Goal: Task Accomplishment & Management: Use online tool/utility

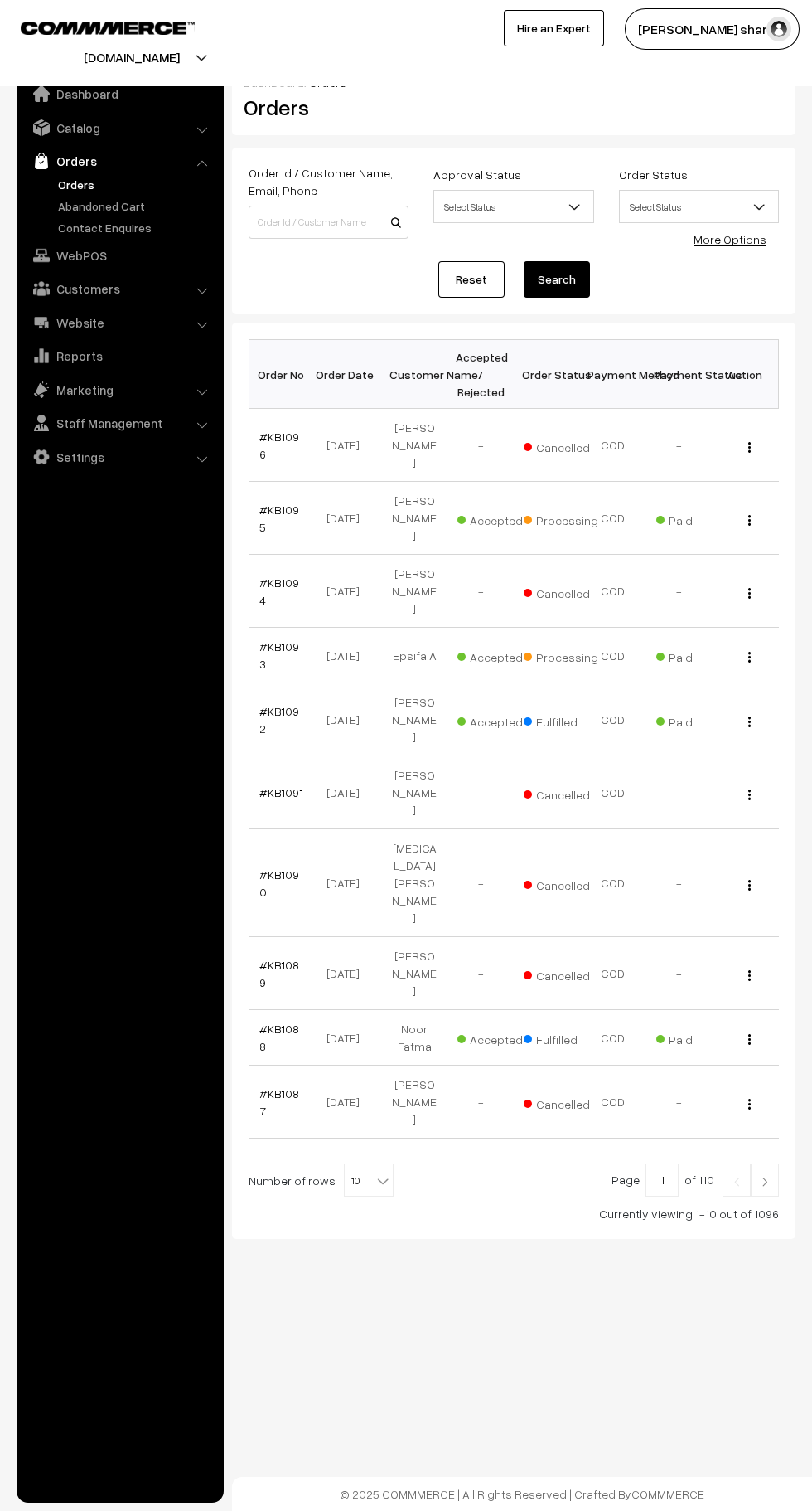
click at [375, 1173] on b at bounding box center [383, 1181] width 17 height 17
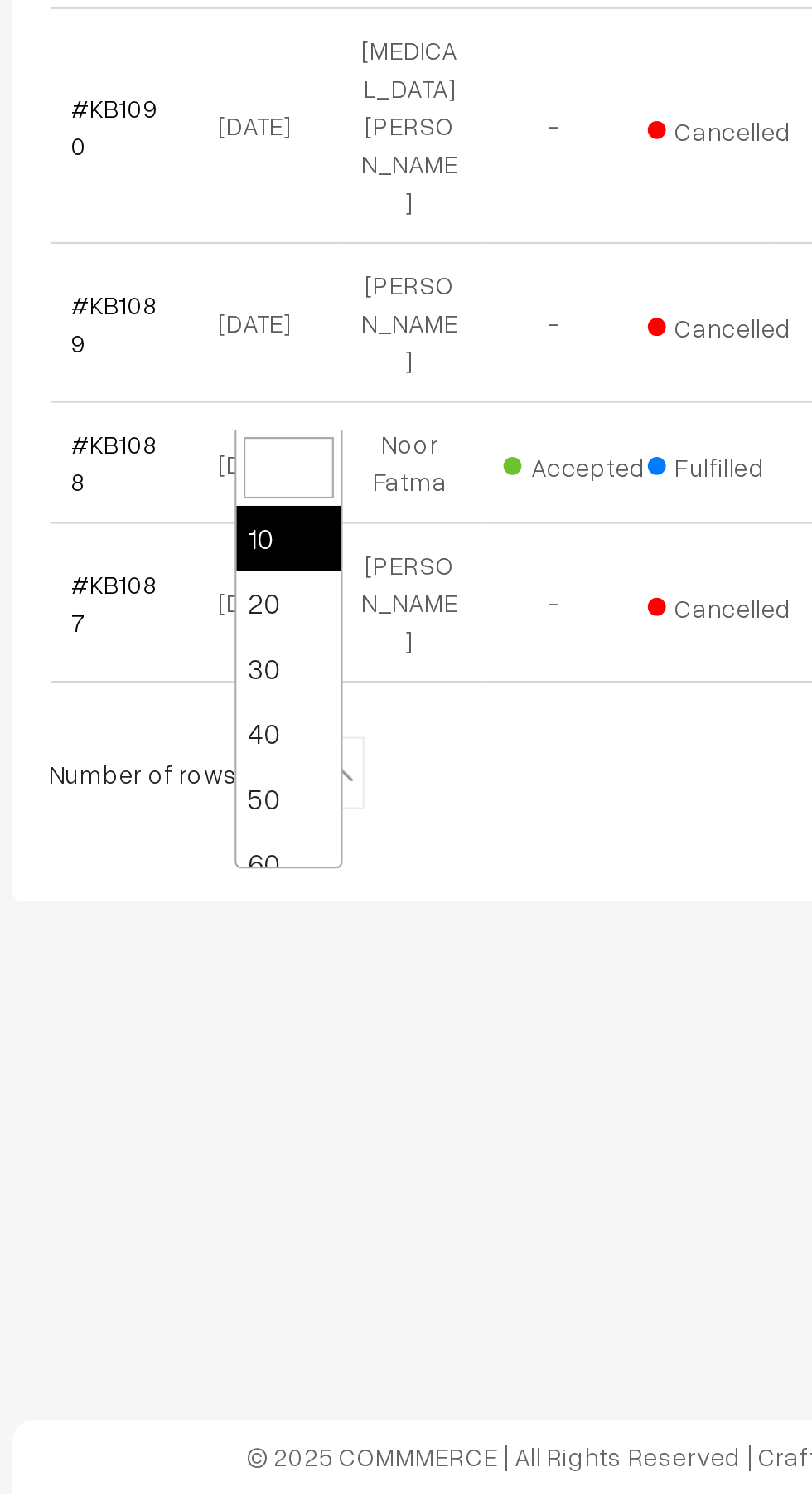
scroll to position [132, 0]
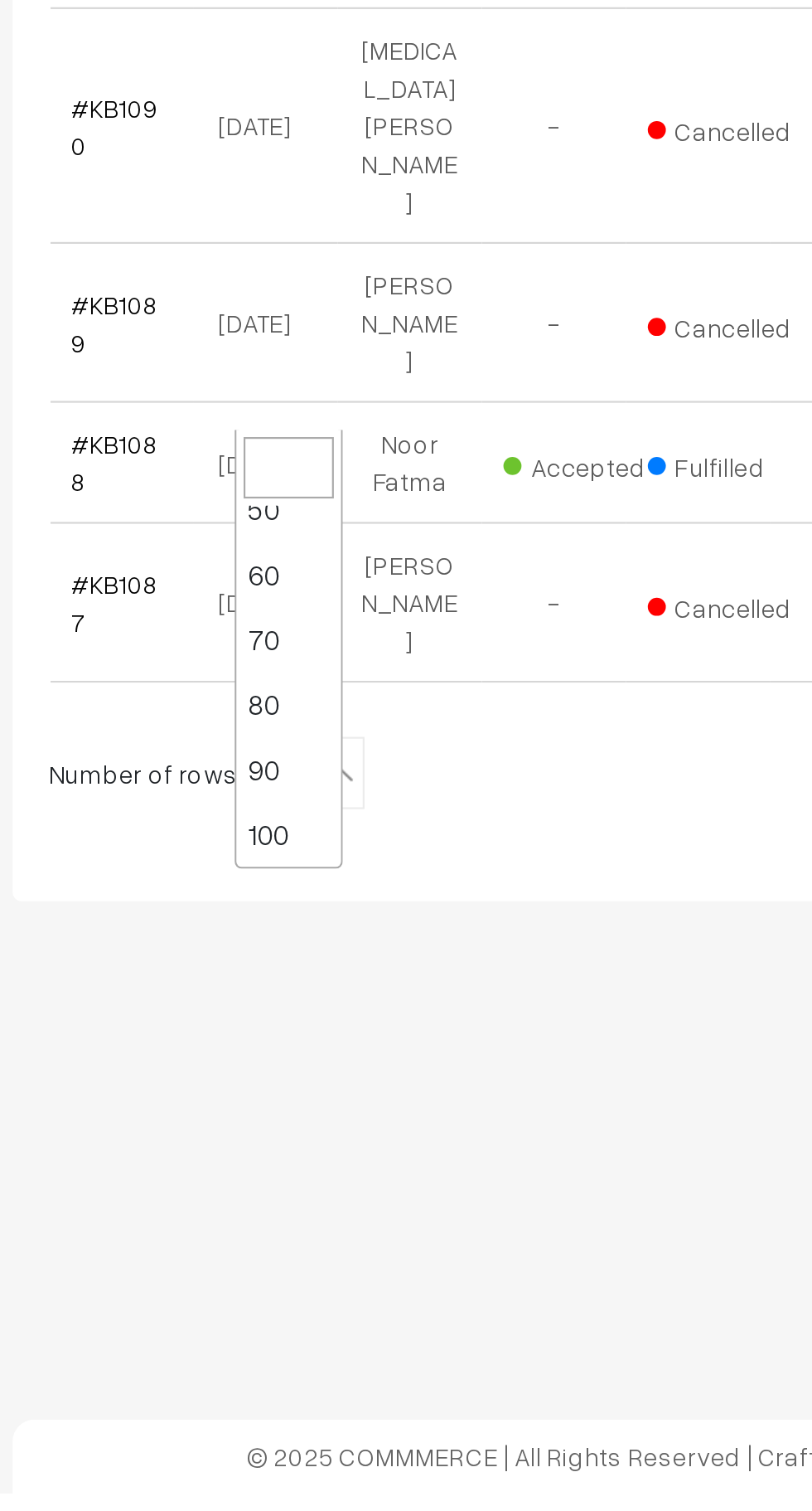
select select "100"
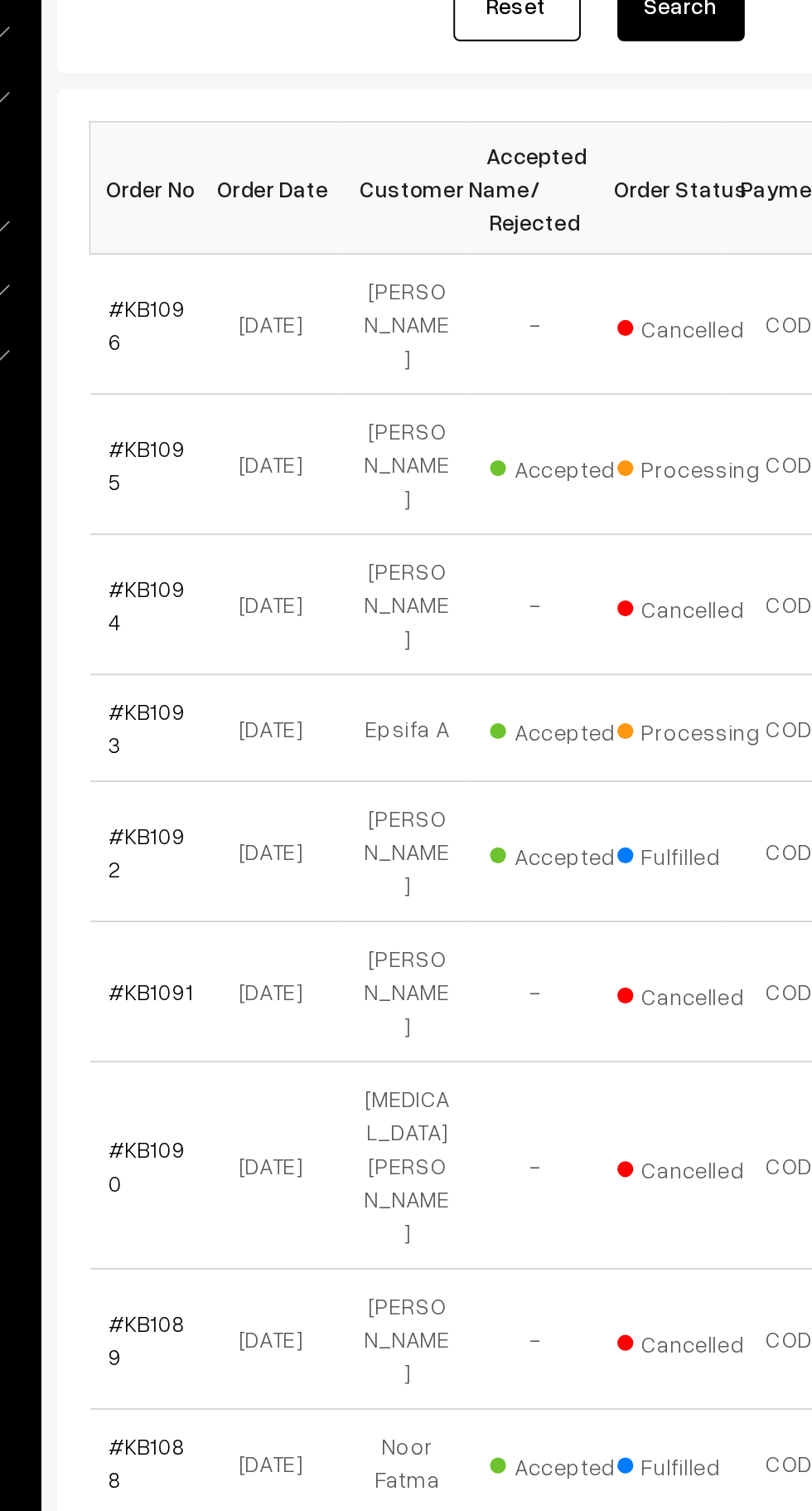
scroll to position [2, 0]
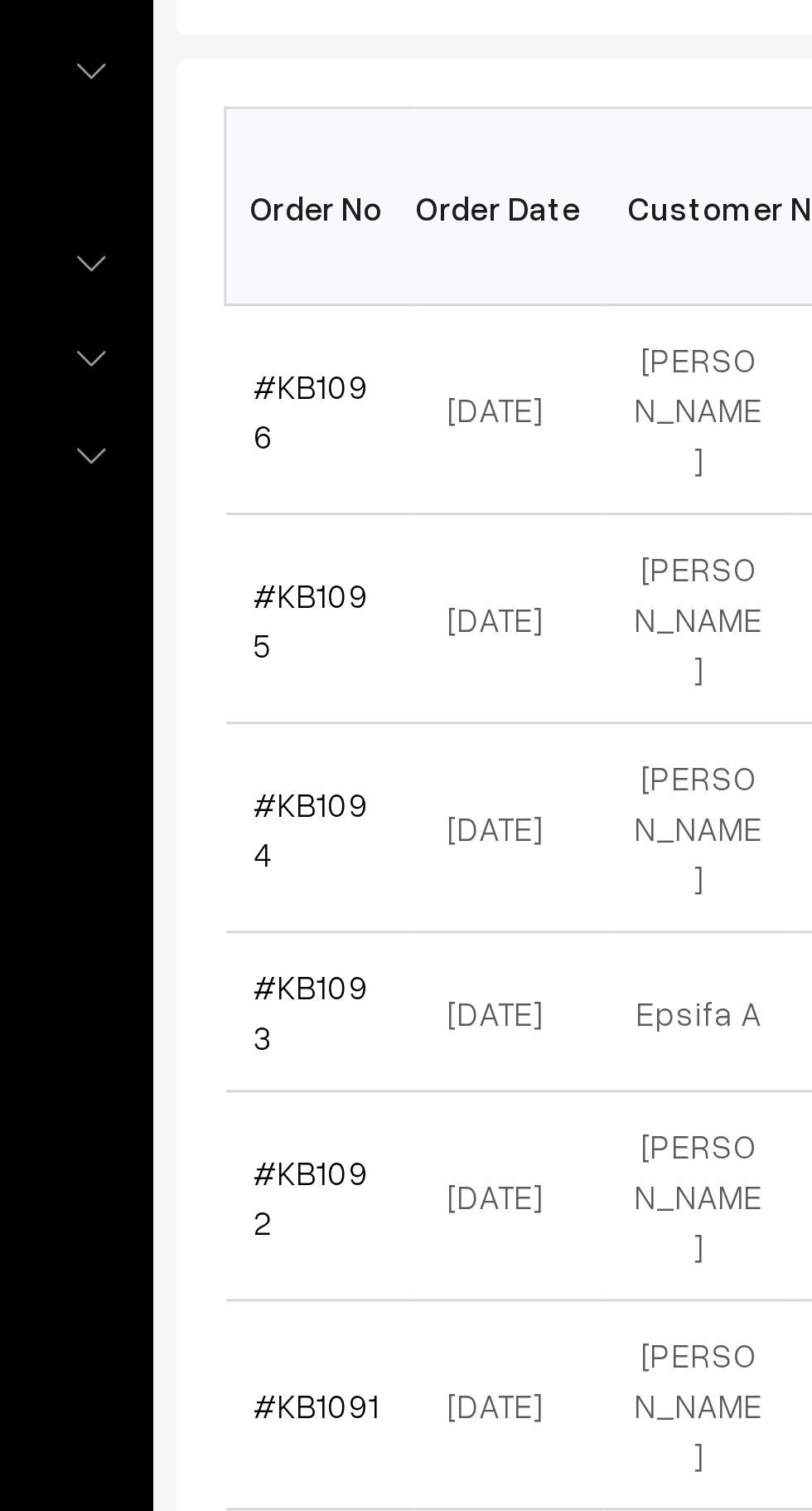
click at [287, 638] on link "#KB1093" at bounding box center [278, 654] width 40 height 31
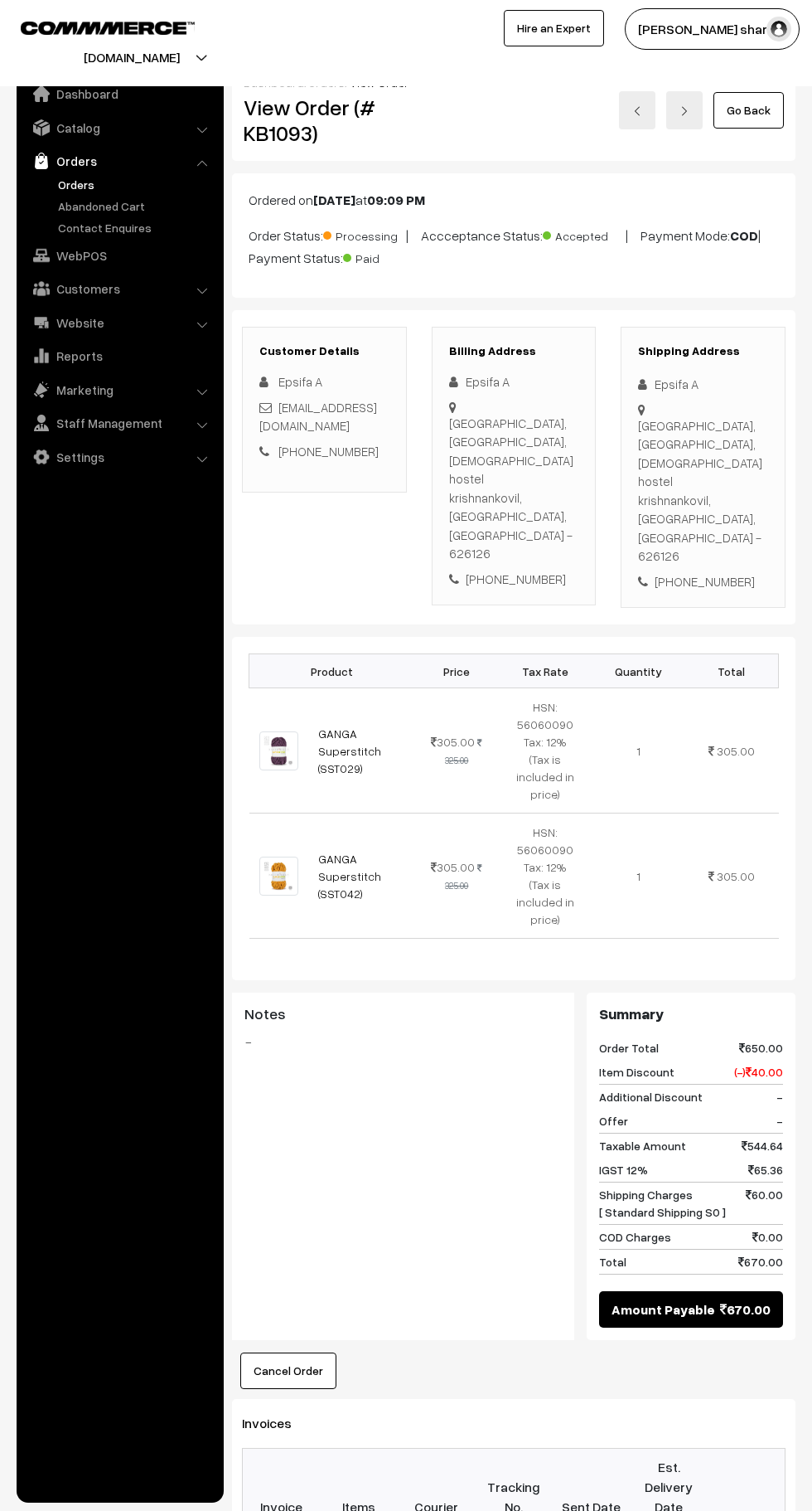
scroll to position [492, 0]
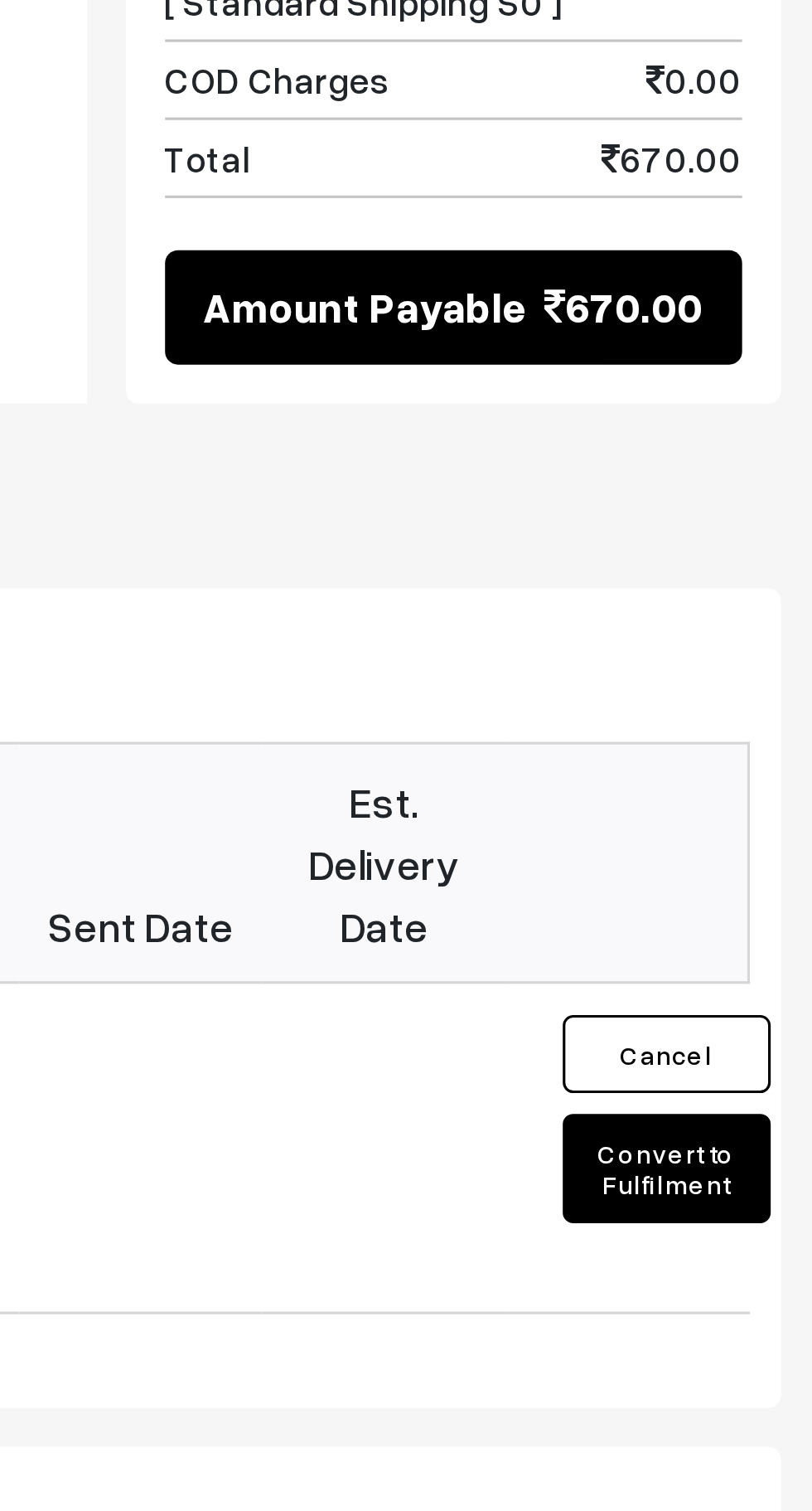
click at [764, 1075] on button "Convert to Fulfilment" at bounding box center [759, 1092] width 66 height 35
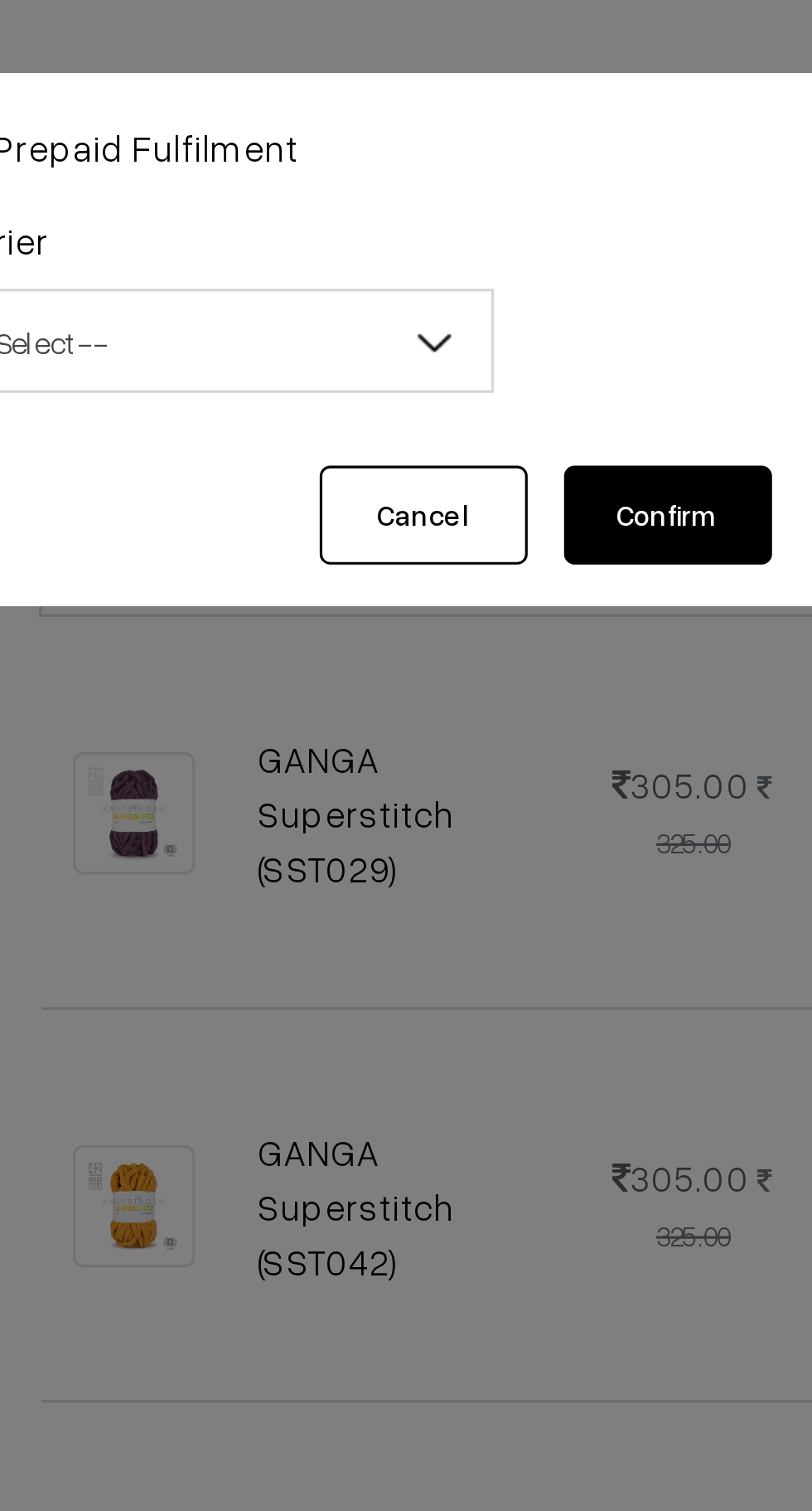
click at [370, 113] on b at bounding box center [374, 108] width 17 height 17
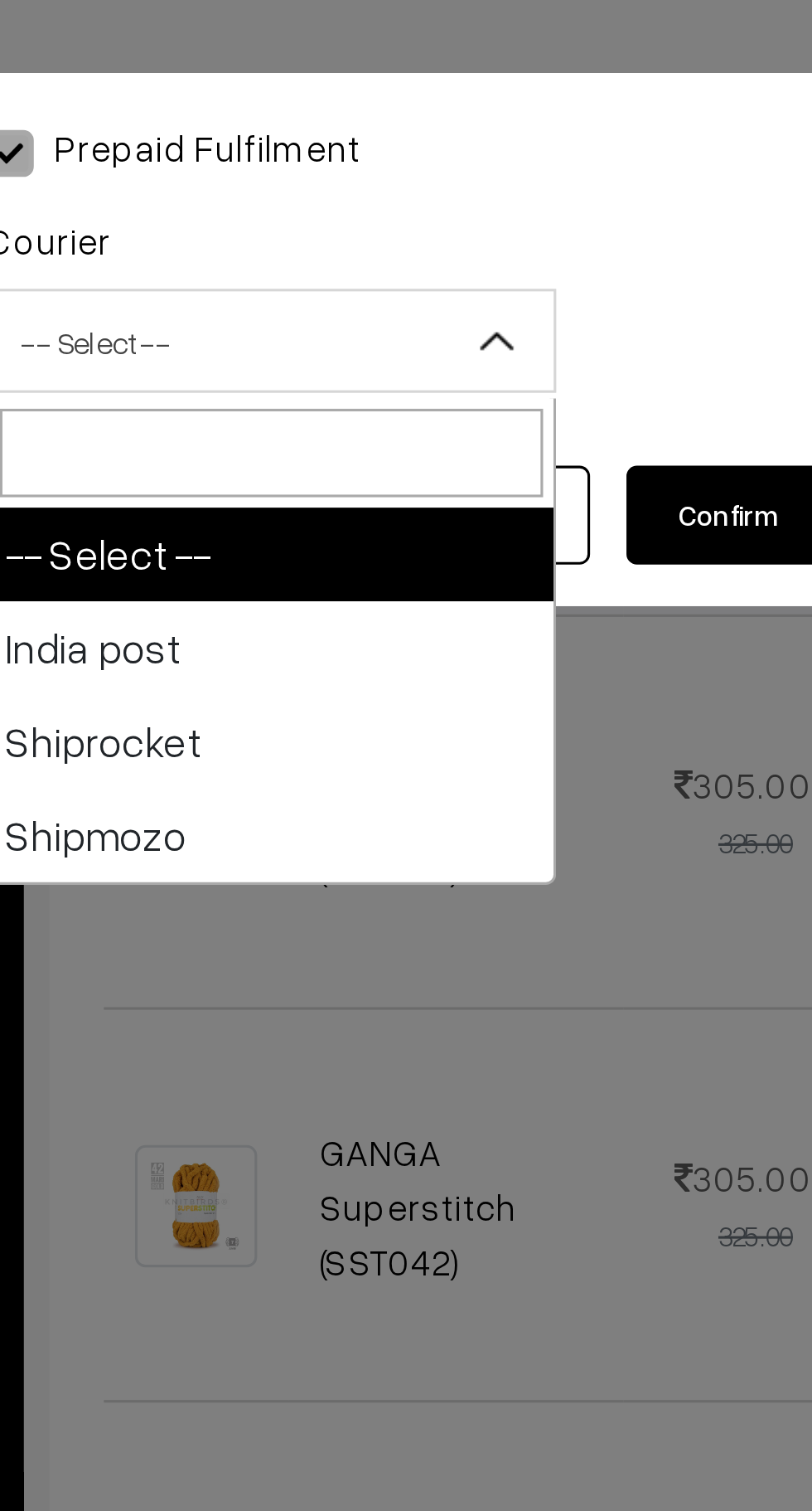
select select "1"
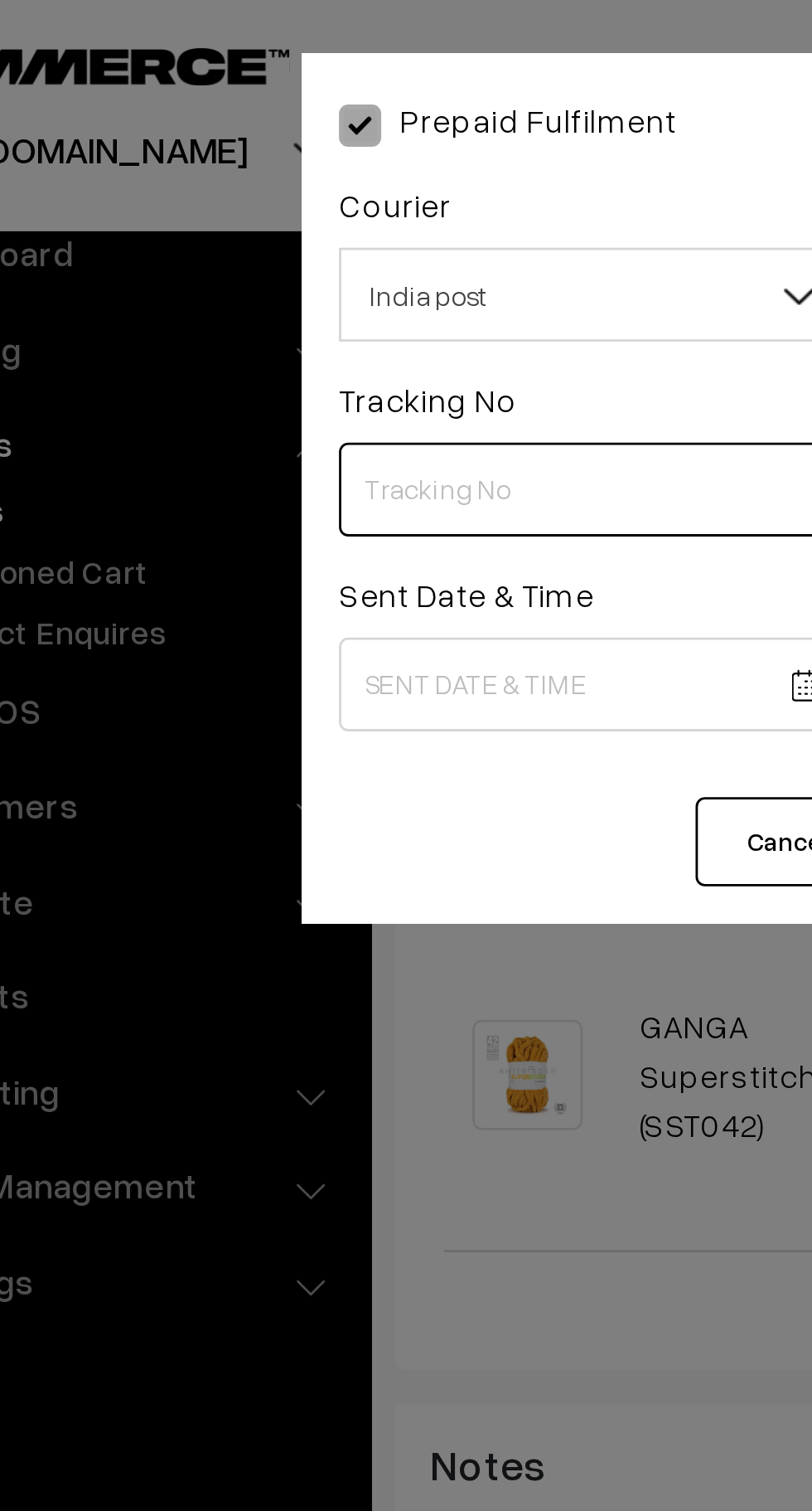
click at [283, 180] on input "text" at bounding box center [303, 177] width 181 height 33
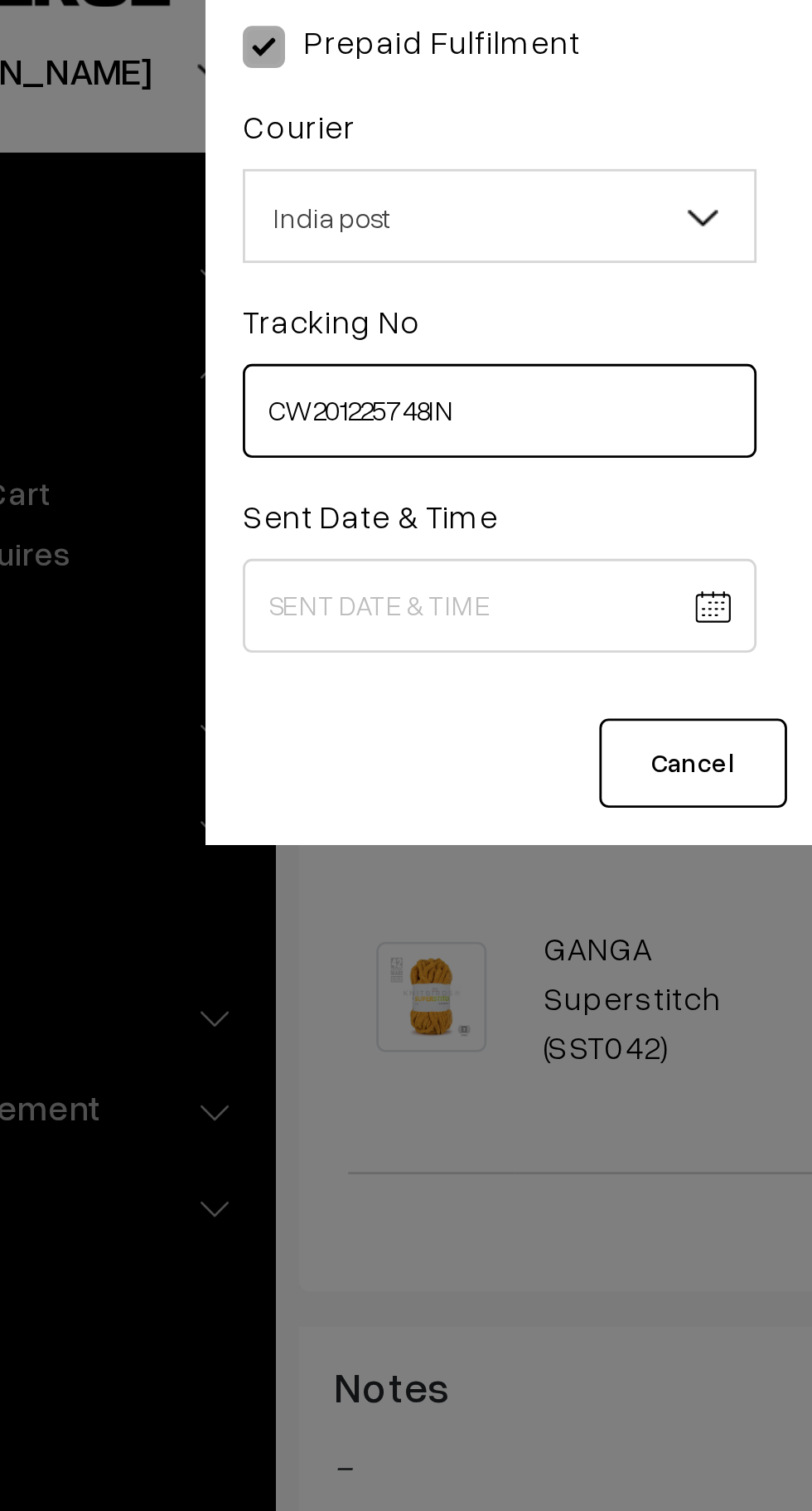
type input "CW201225748IN"
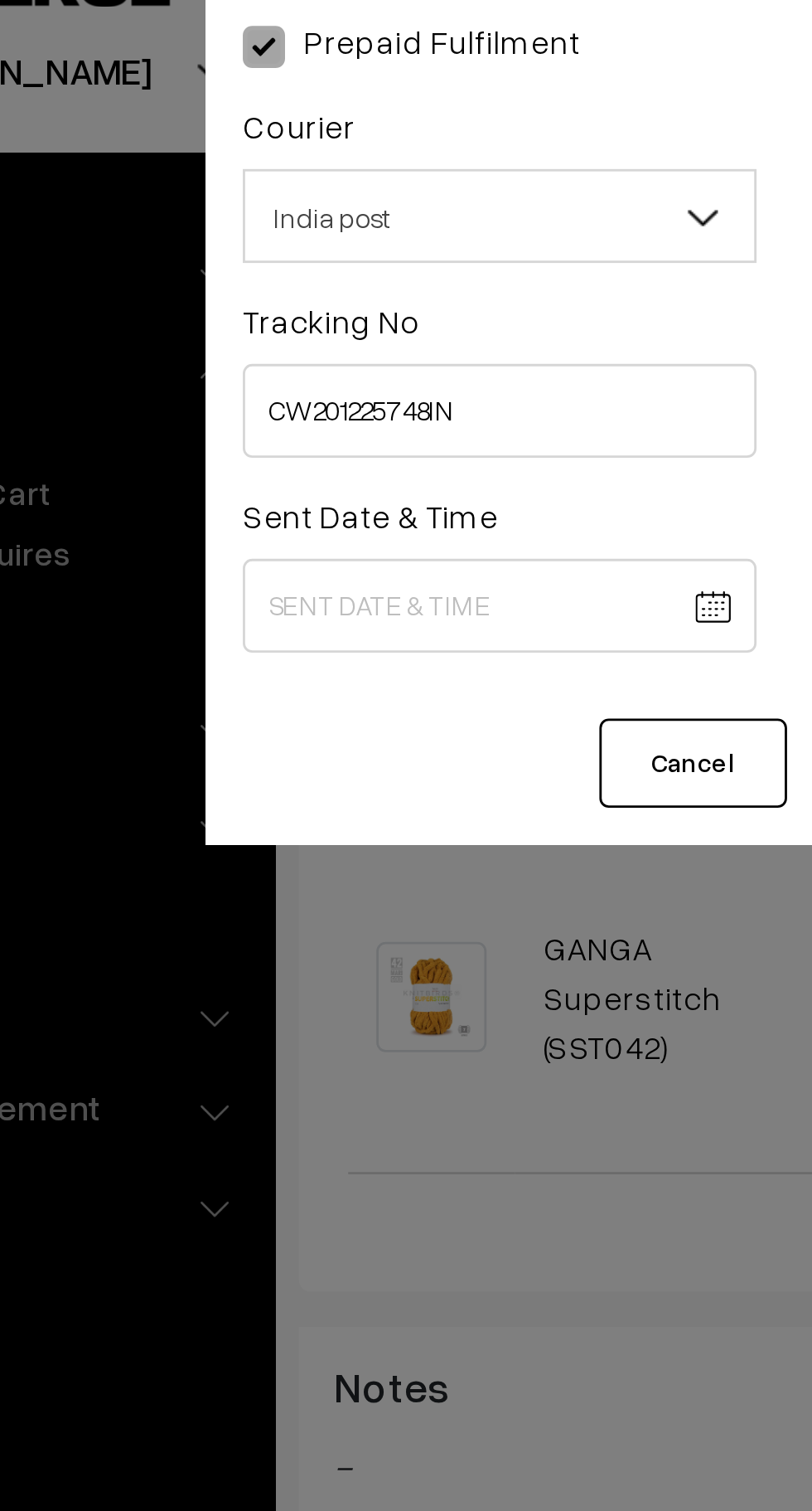
click at [314, 251] on body "Thank you for showing interest. Our team will call you shortly. Close knitbirds…" at bounding box center [406, 548] width 812 height 2081
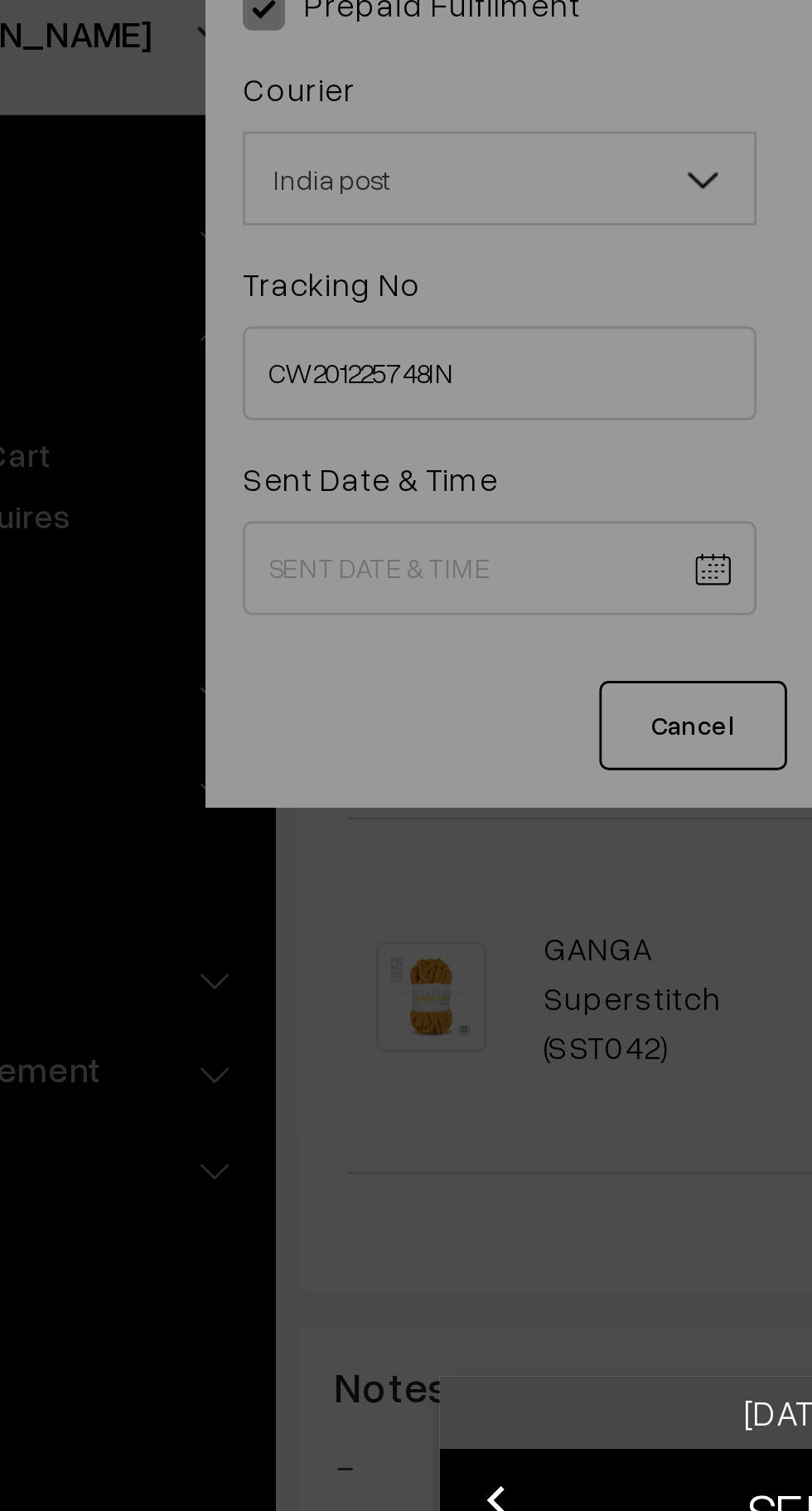
scroll to position [365, 0]
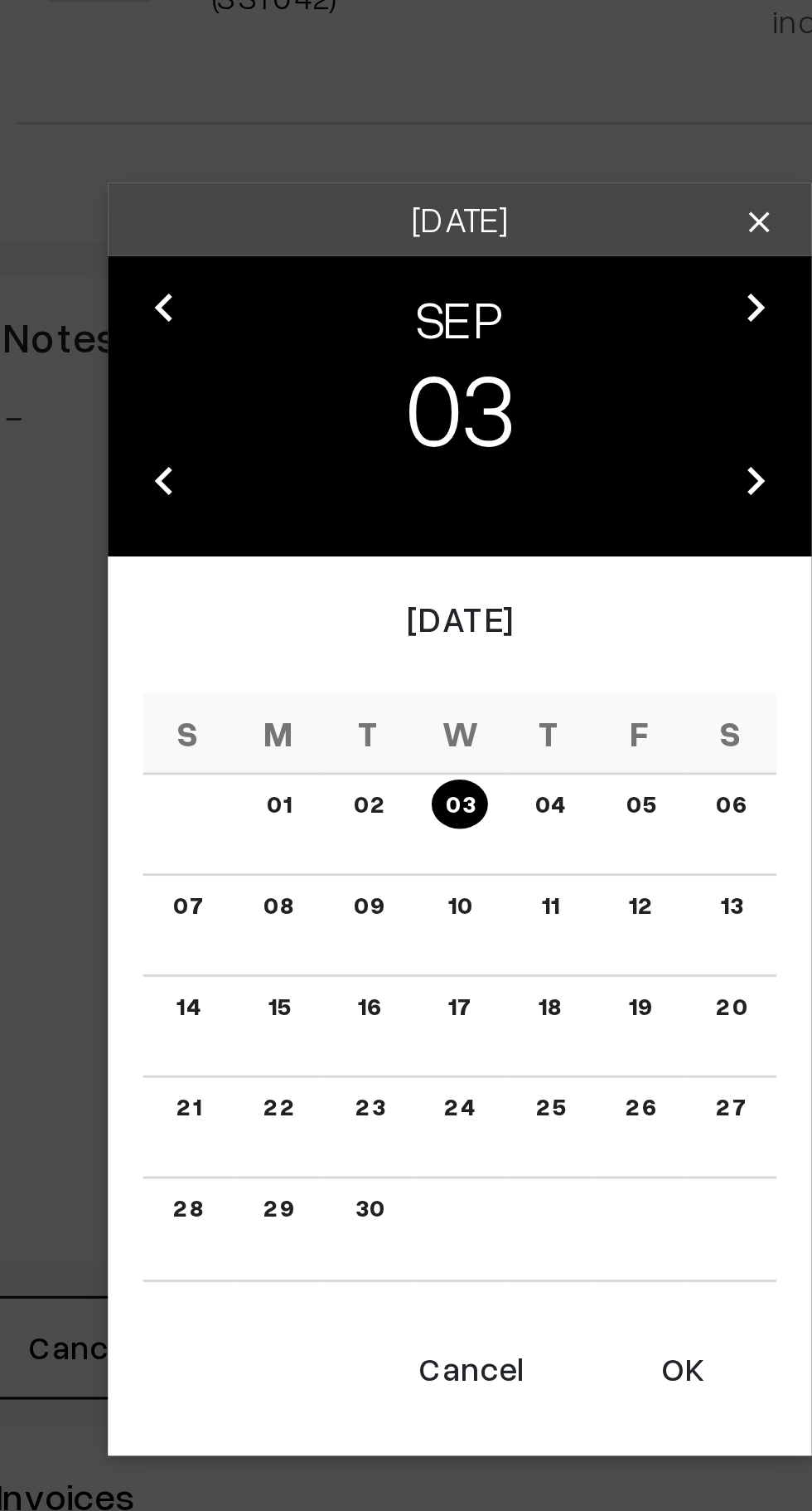
click at [494, 1030] on button "OK" at bounding box center [485, 1012] width 66 height 36
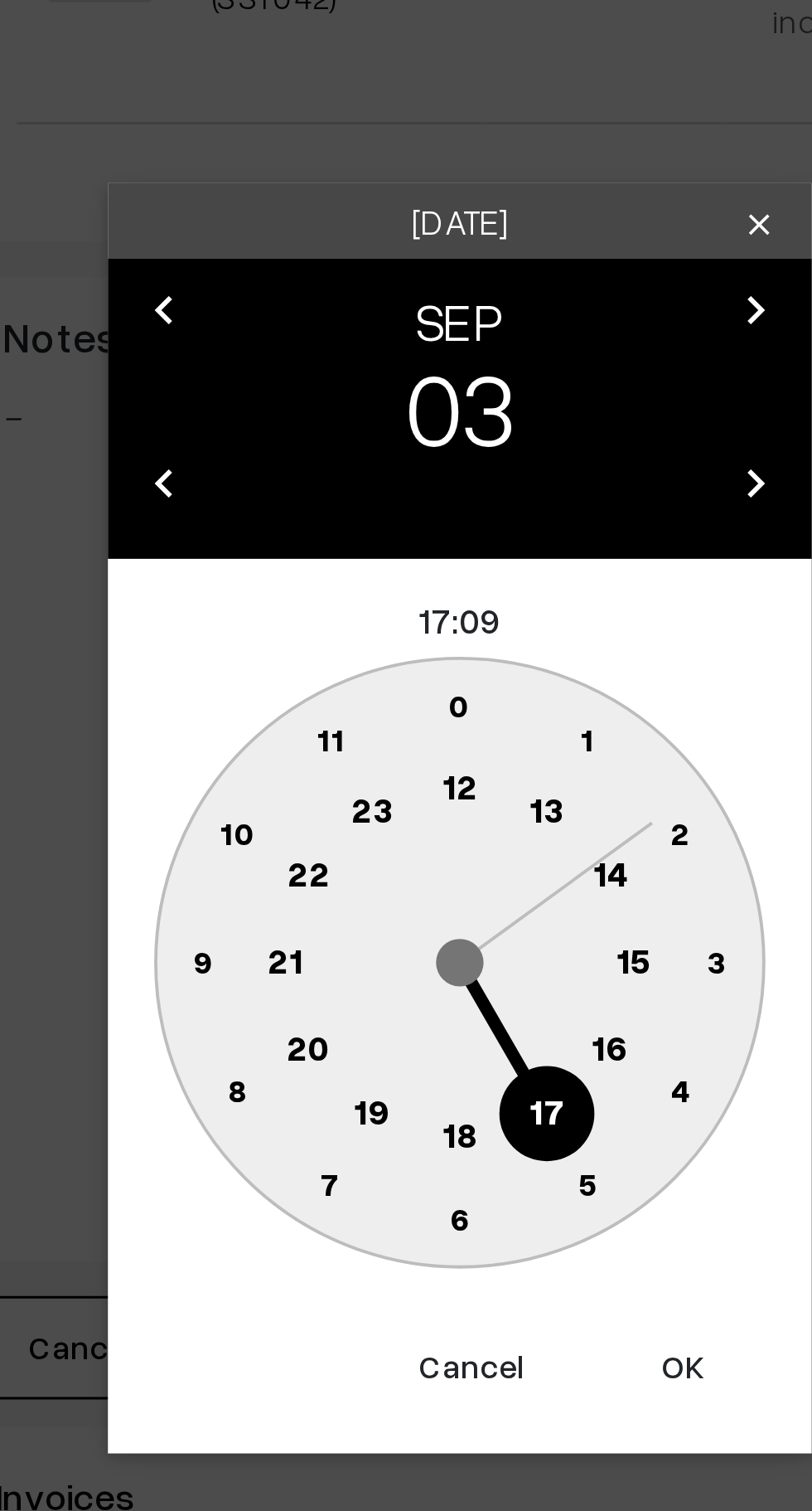
click at [324, 828] on text "10" at bounding box center [327, 823] width 13 height 14
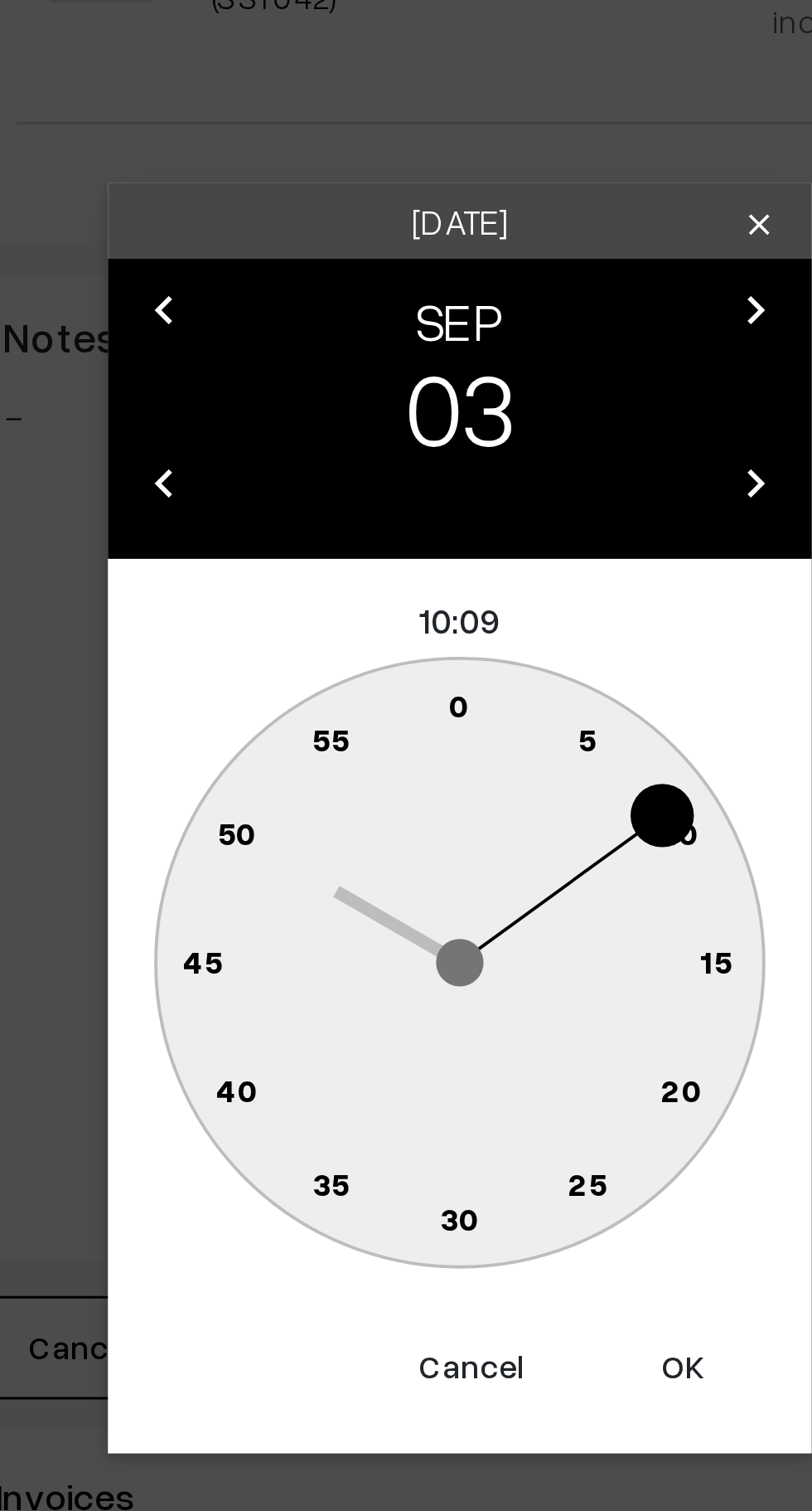
click at [409, 779] on text "0" at bounding box center [407, 778] width 8 height 14
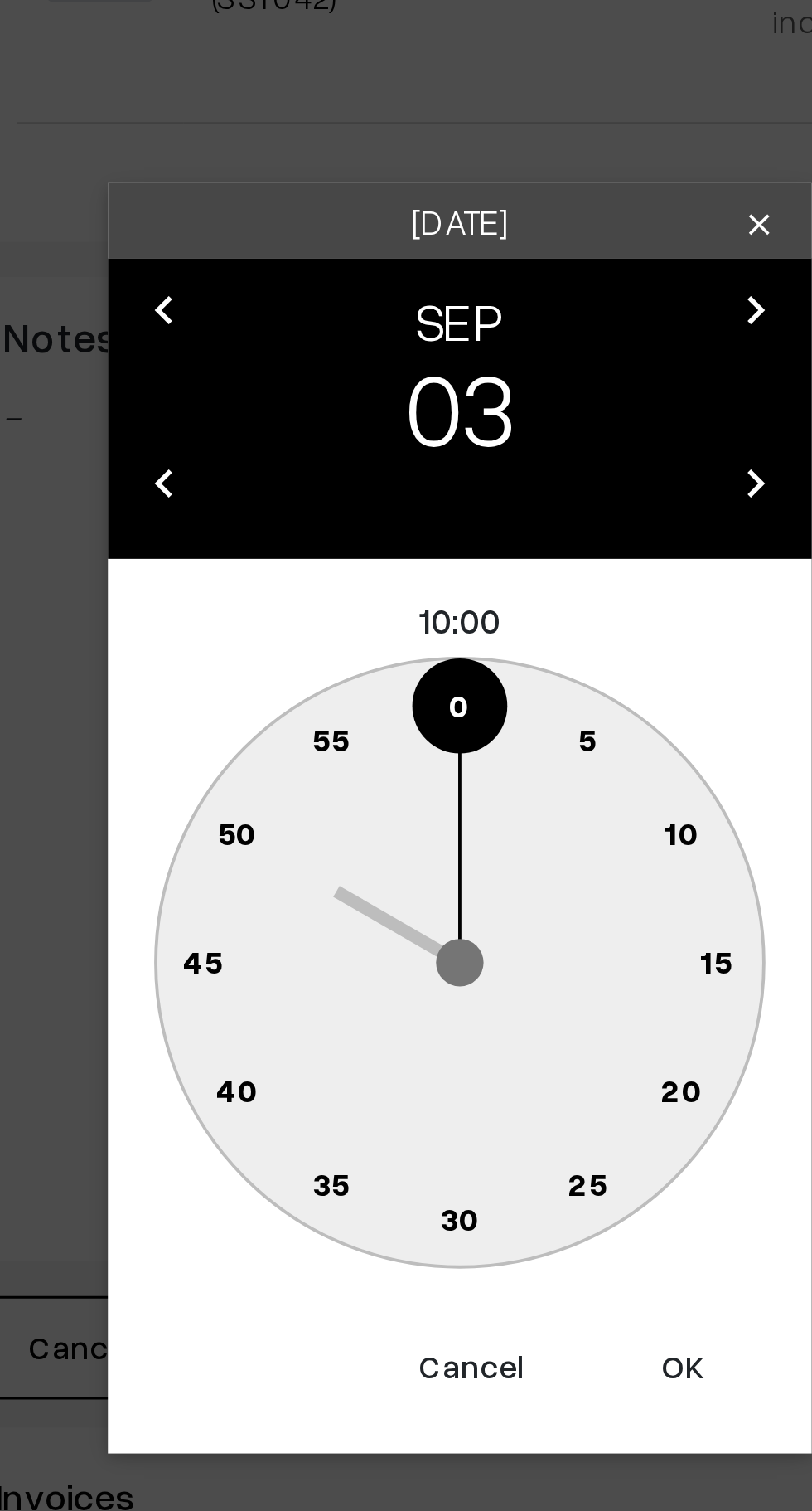
type input "03-09-2025 10:00"
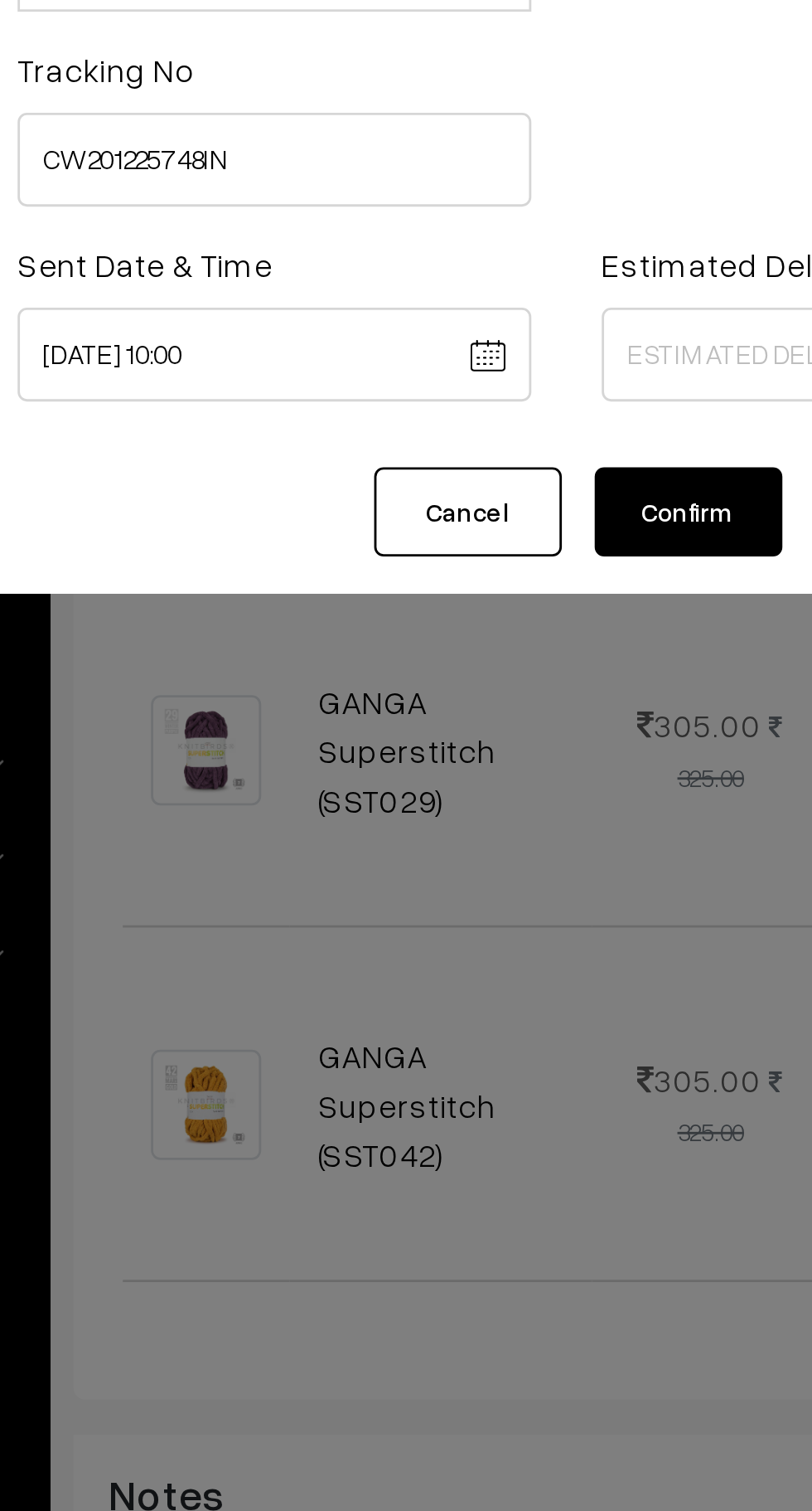
click at [440, 249] on body "Thank you for showing interest. Our team will call you shortly. Close knitbirds…" at bounding box center [406, 675] width 812 height 2081
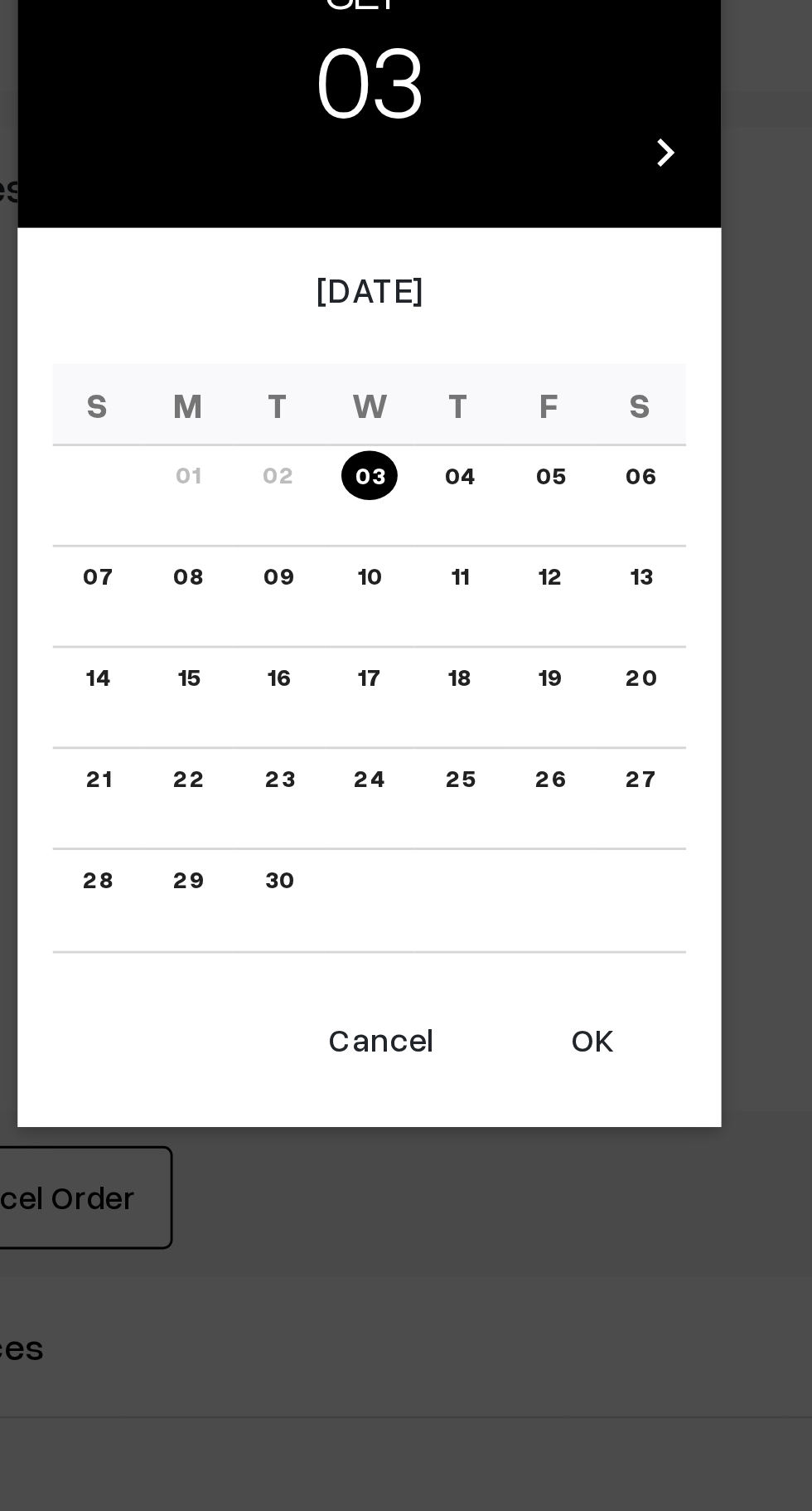
click at [402, 790] on link "10" at bounding box center [406, 786] width 18 height 18
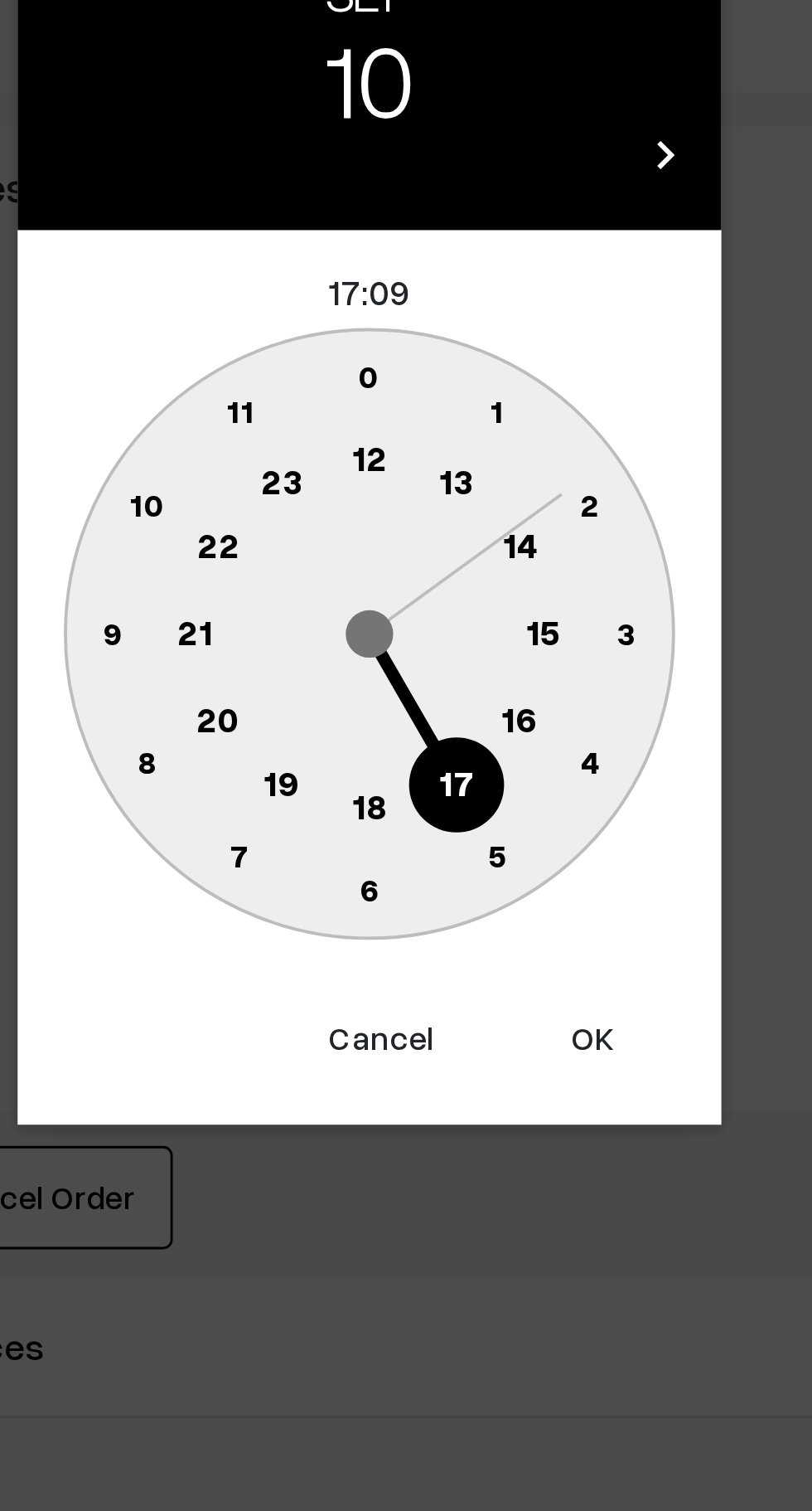
click at [462, 837] on text "16" at bounding box center [460, 836] width 14 height 15
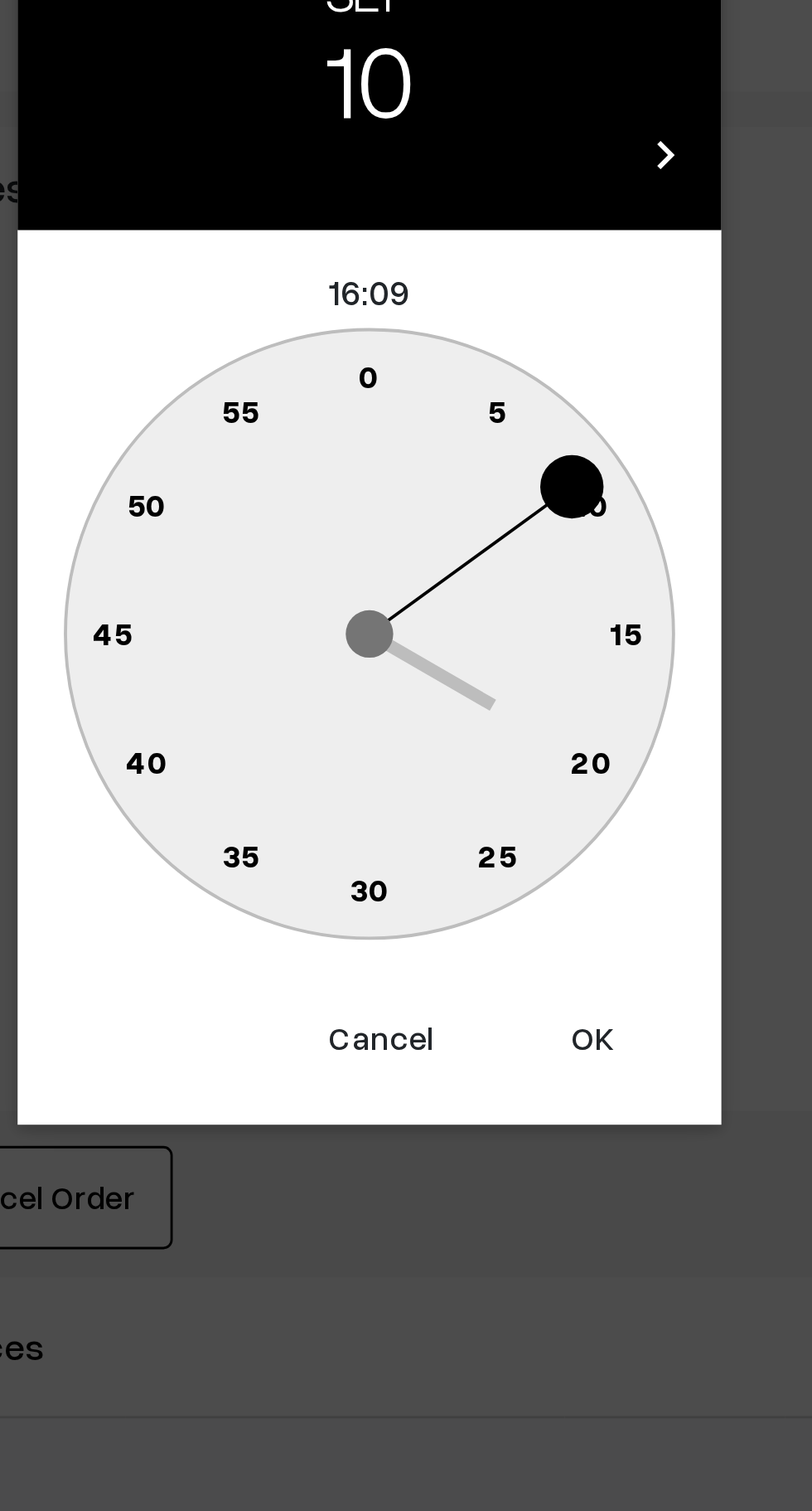
click at [404, 713] on text "0" at bounding box center [407, 715] width 8 height 14
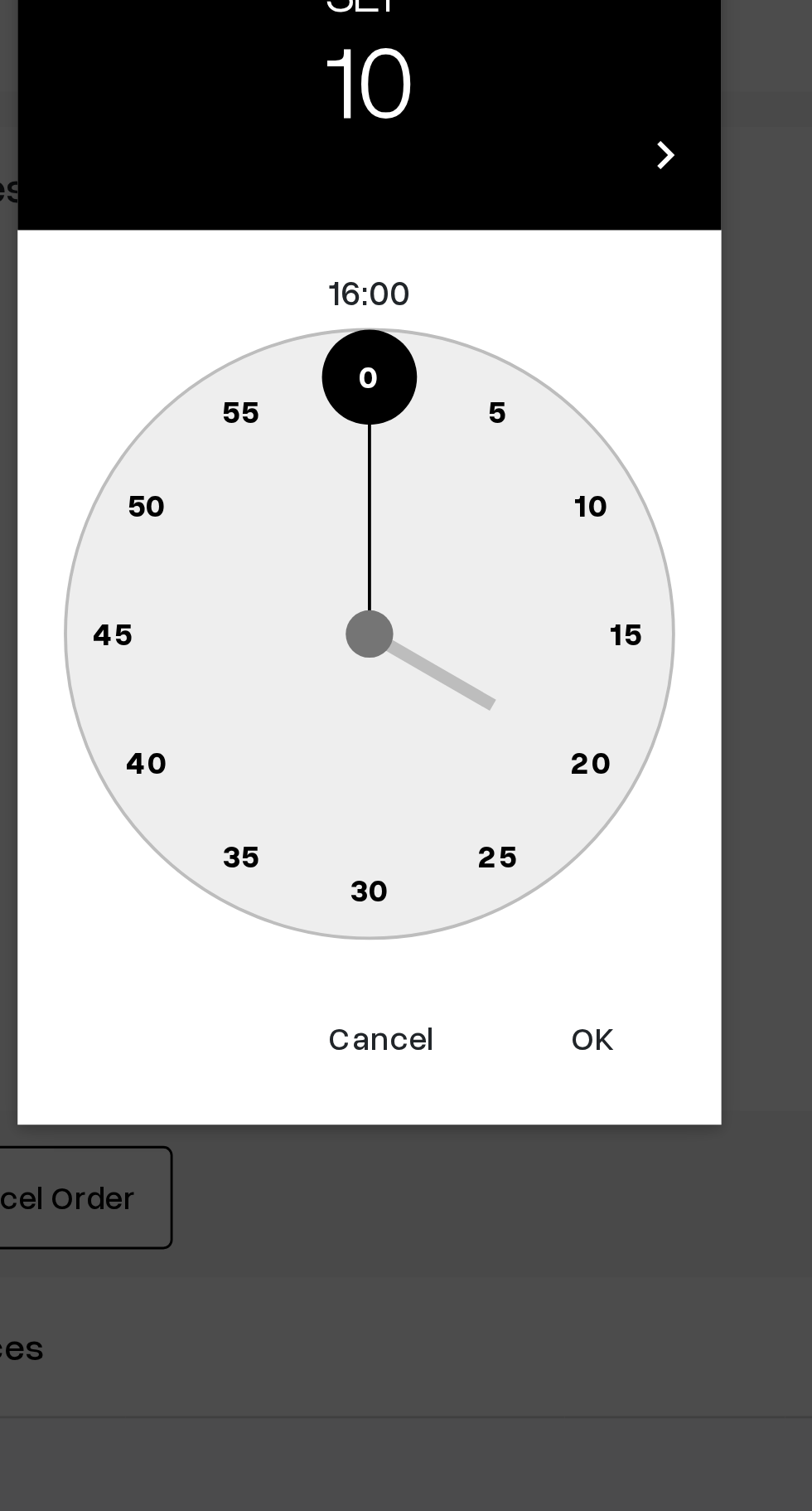
type input "10-09-2025 16:00"
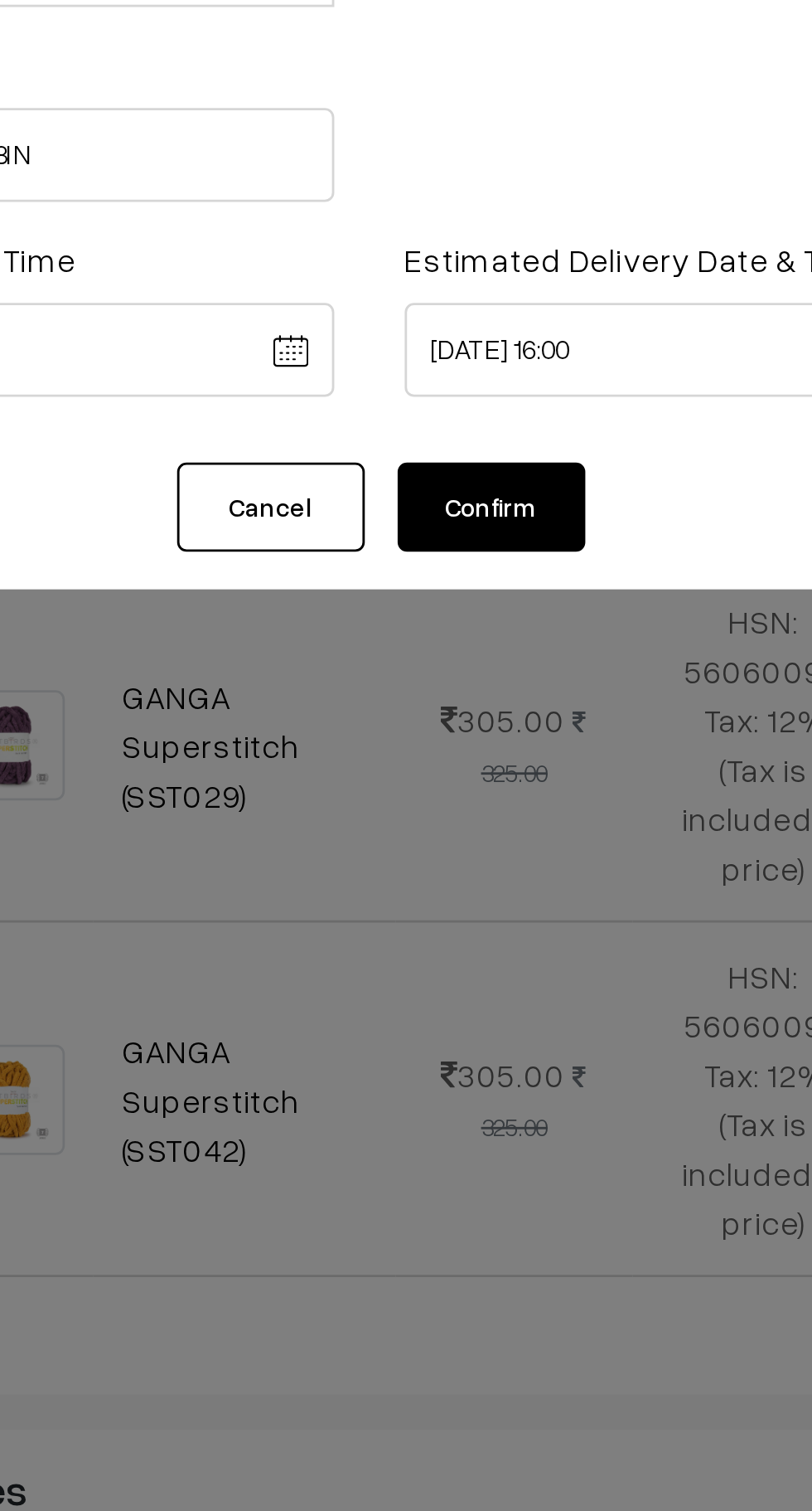
click at [454, 299] on button "Confirm" at bounding box center [449, 302] width 66 height 31
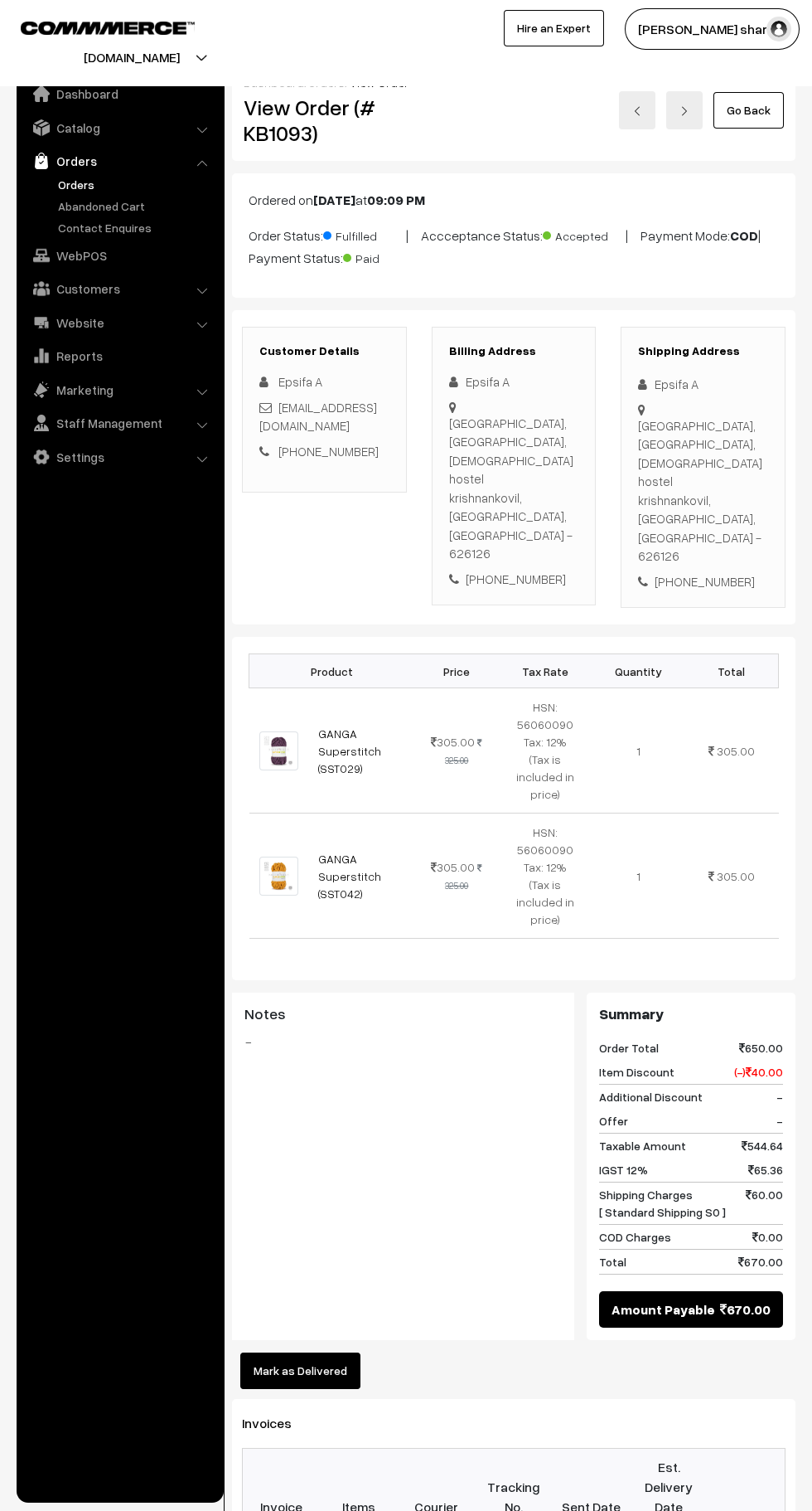
click at [758, 103] on link "Go Back" at bounding box center [749, 109] width 70 height 36
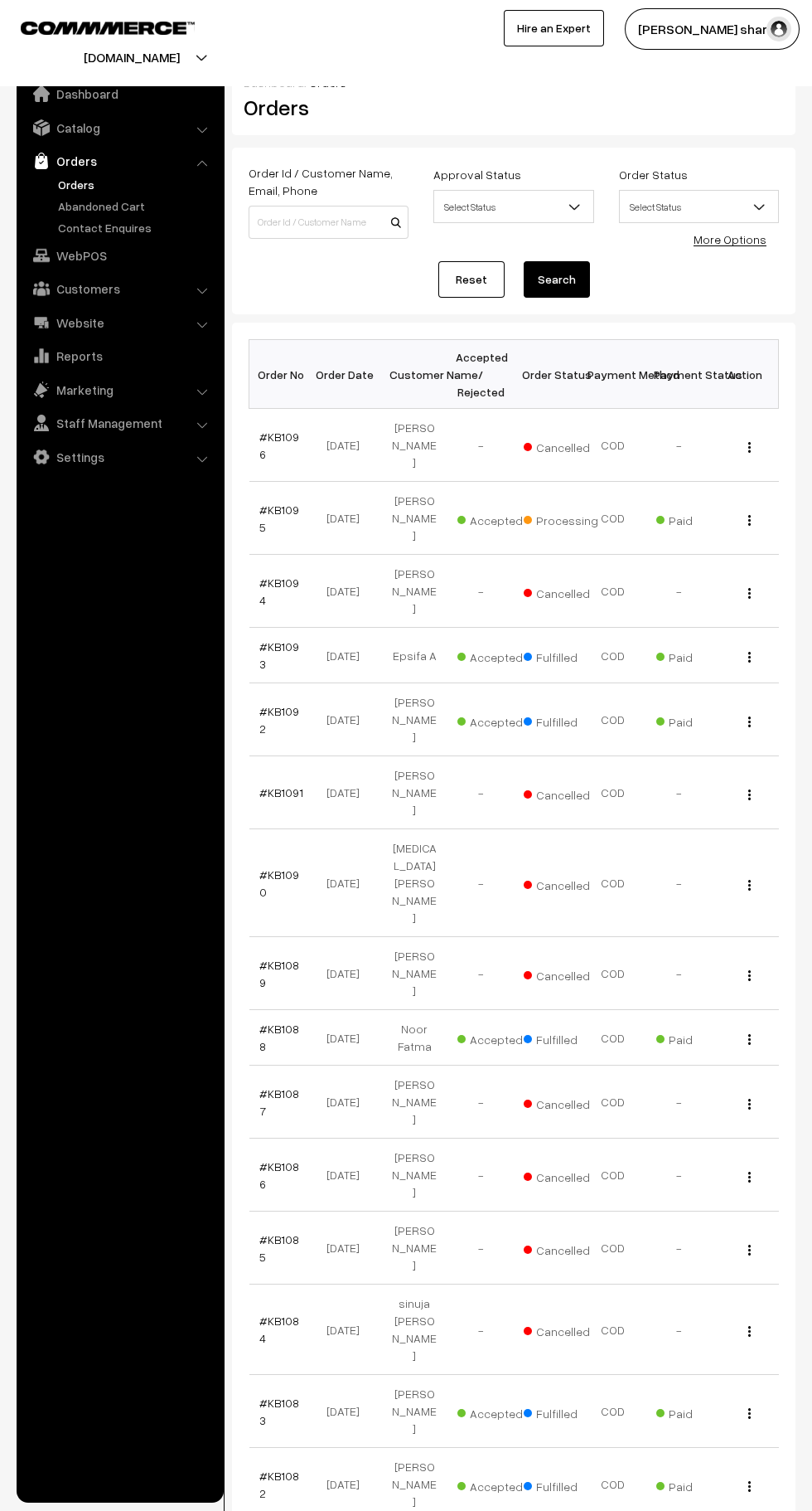
scroll to position [1, 0]
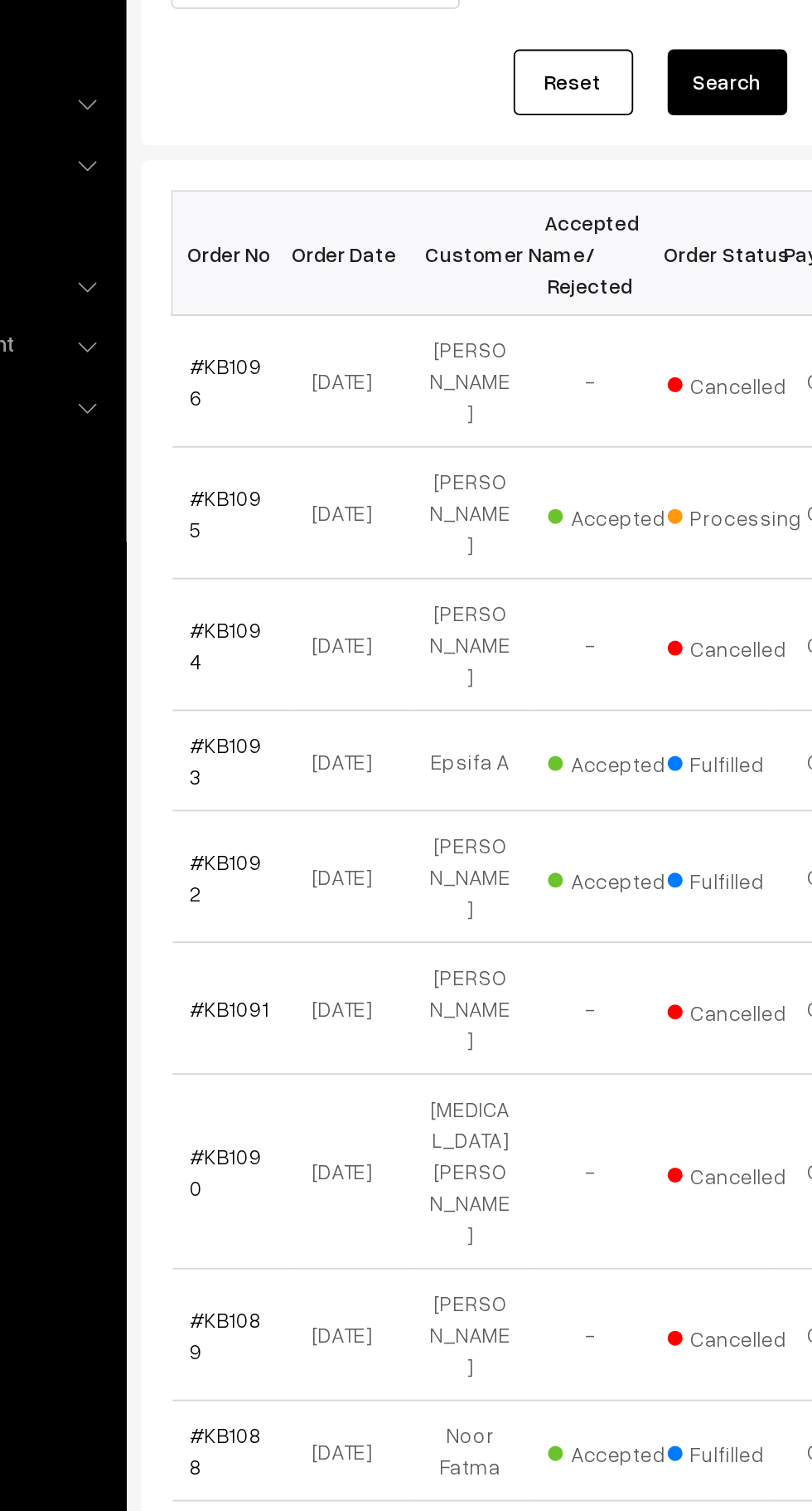
click at [290, 502] on link "#KB1095" at bounding box center [278, 517] width 40 height 31
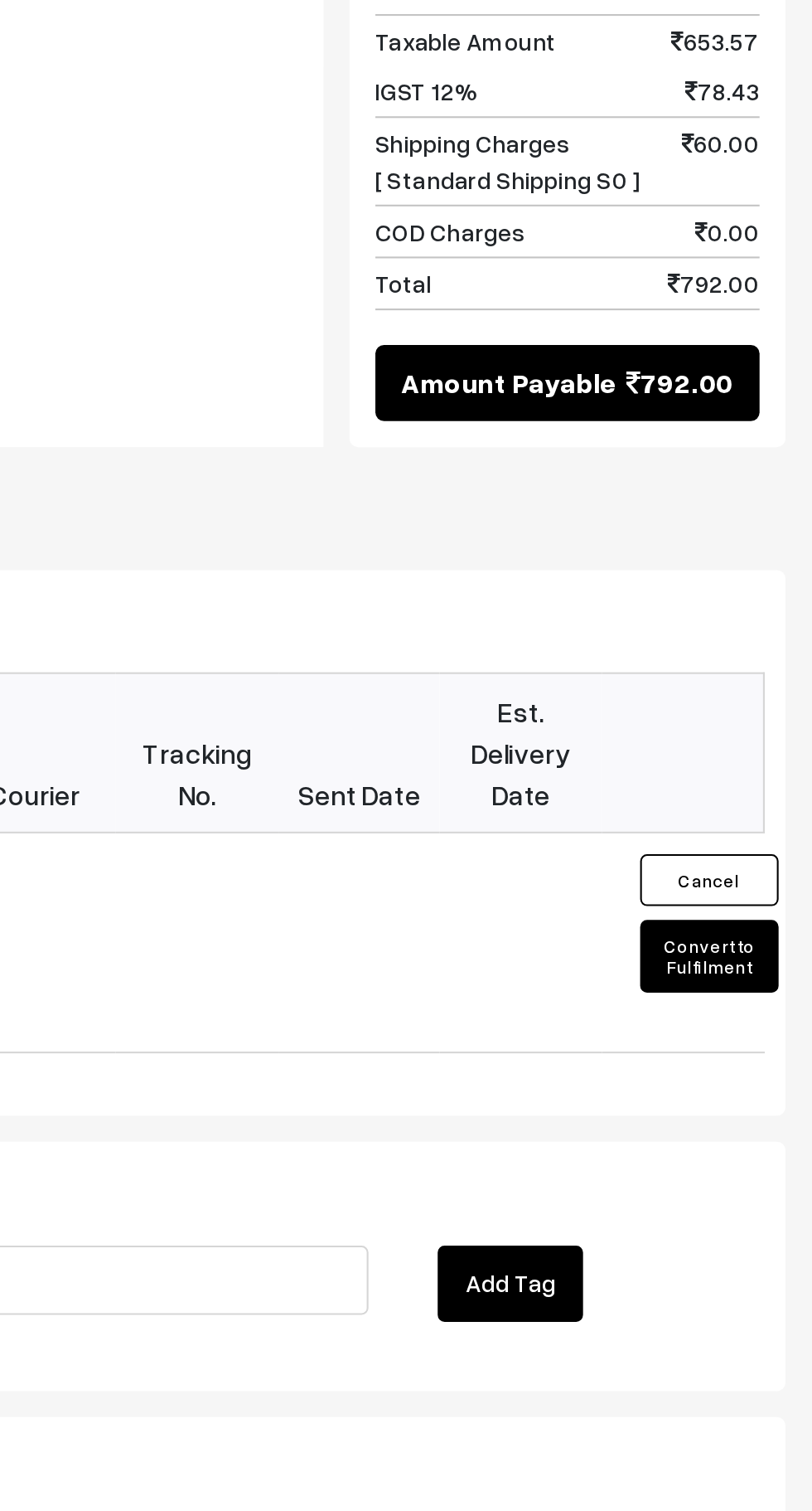
scroll to position [549, 0]
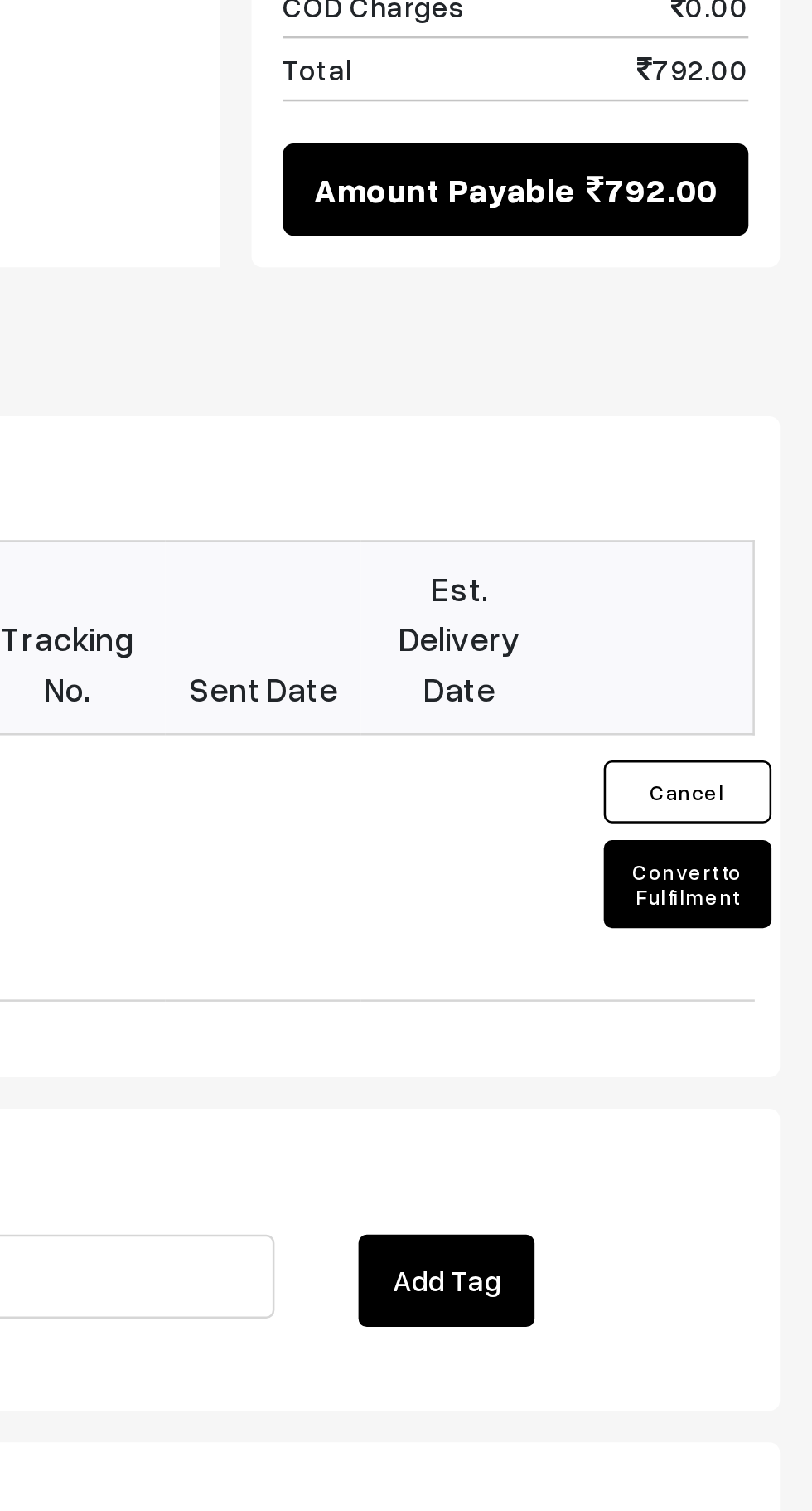
click at [769, 1022] on button "Convert to Fulfilment" at bounding box center [759, 1035] width 66 height 35
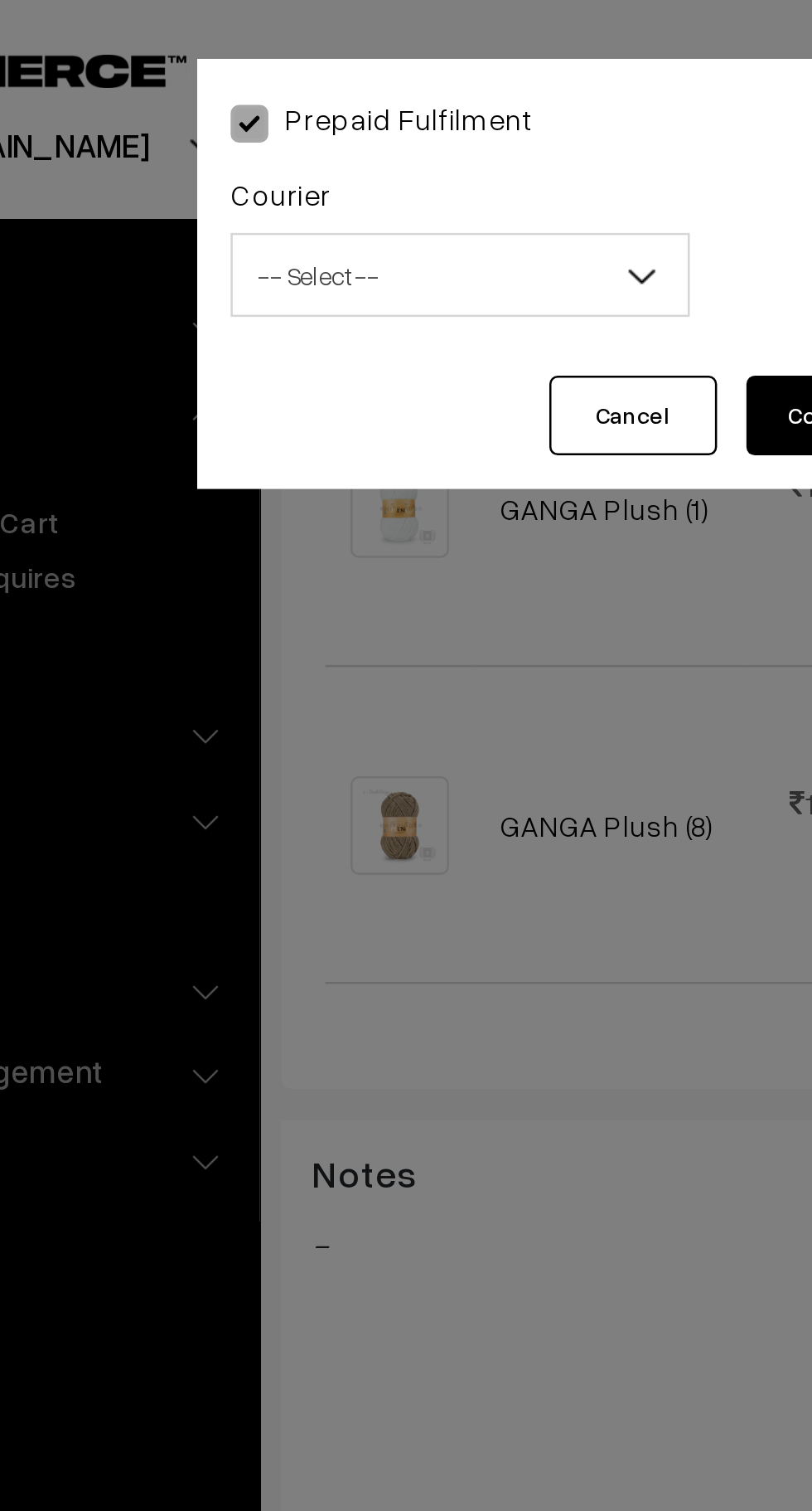
click at [318, 114] on span "-- Select --" at bounding box center [303, 109] width 180 height 29
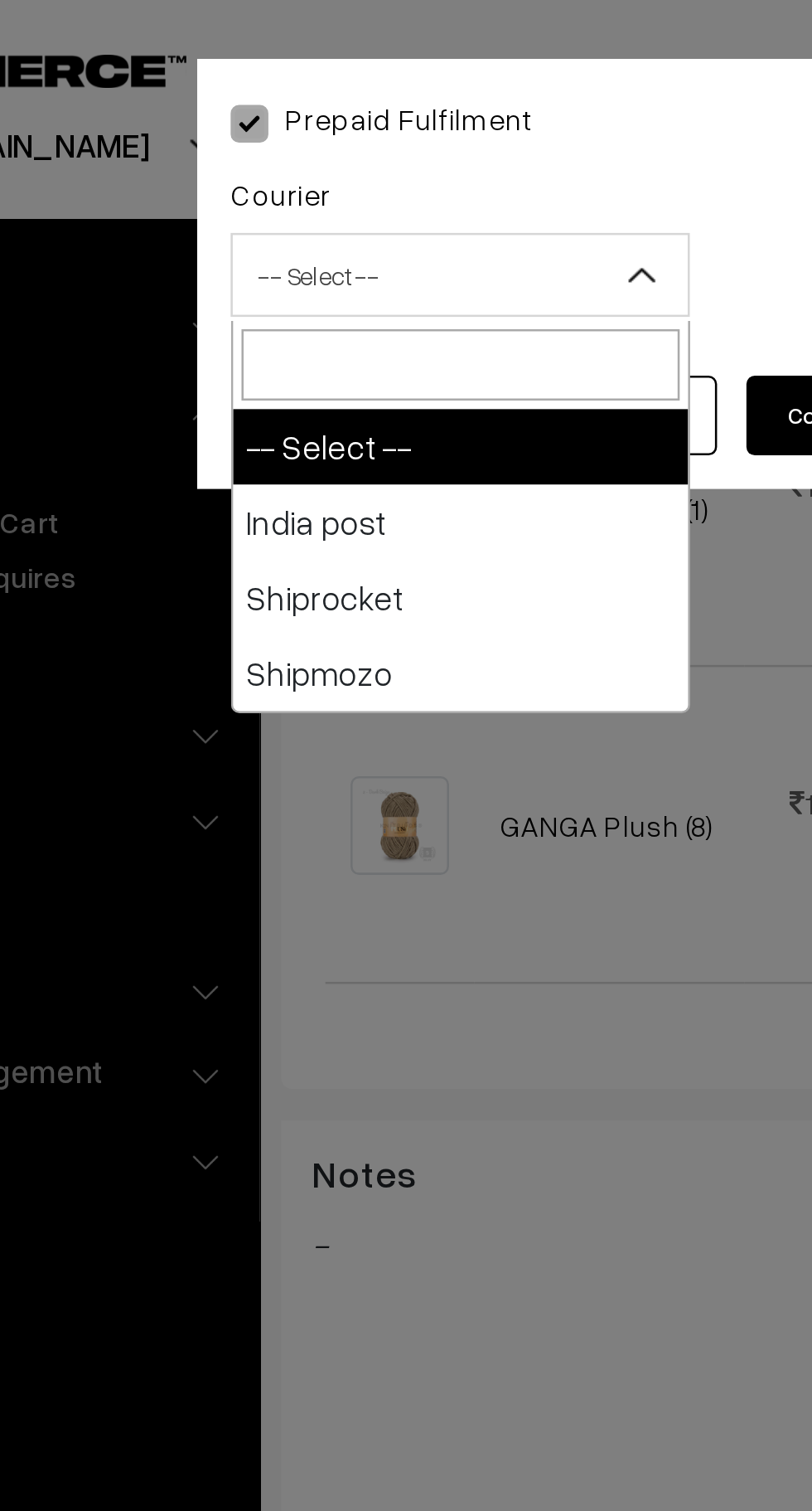
select select "1"
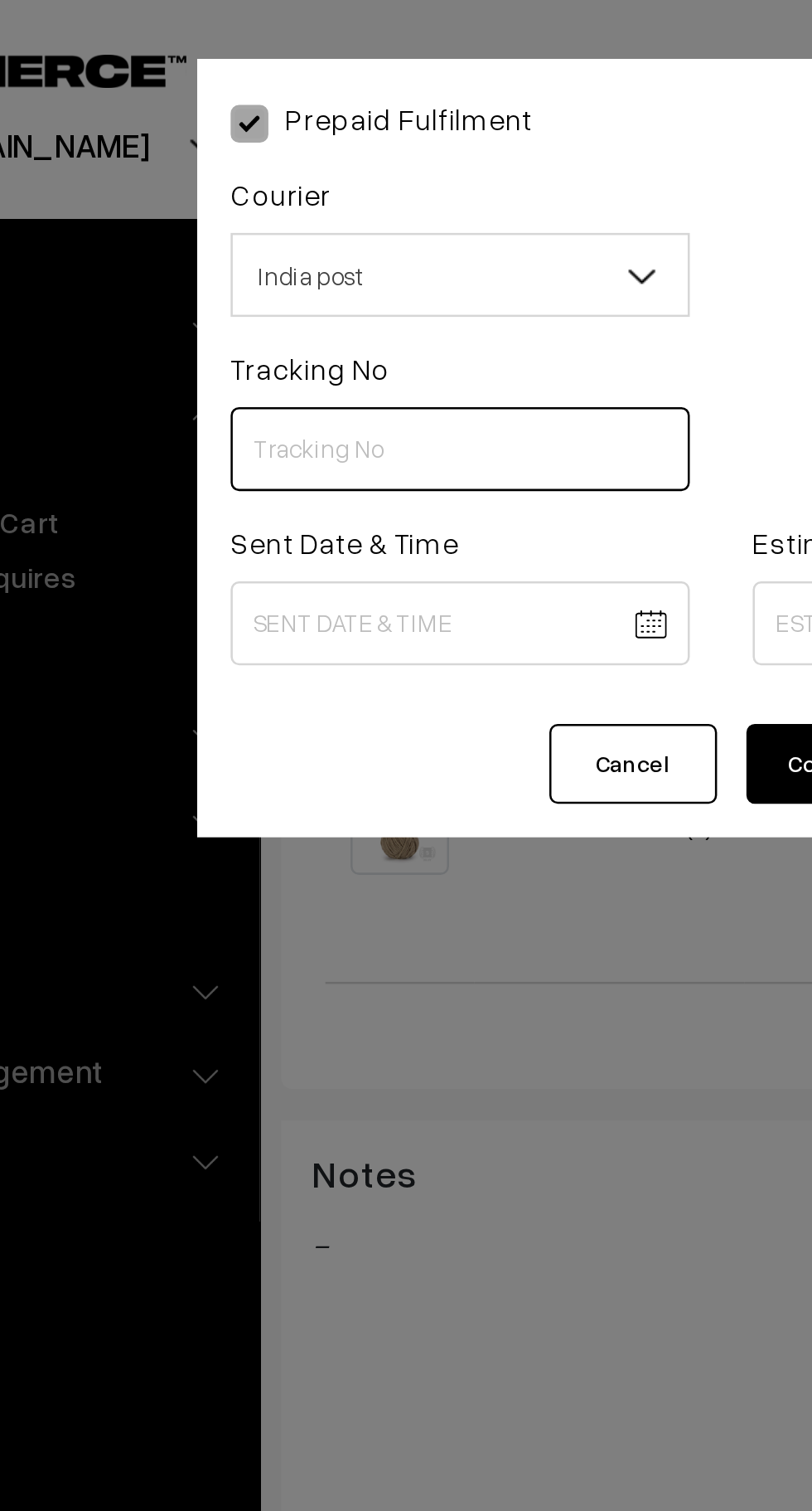
click at [307, 175] on input "text" at bounding box center [303, 177] width 181 height 33
type input "CW201225853IN"
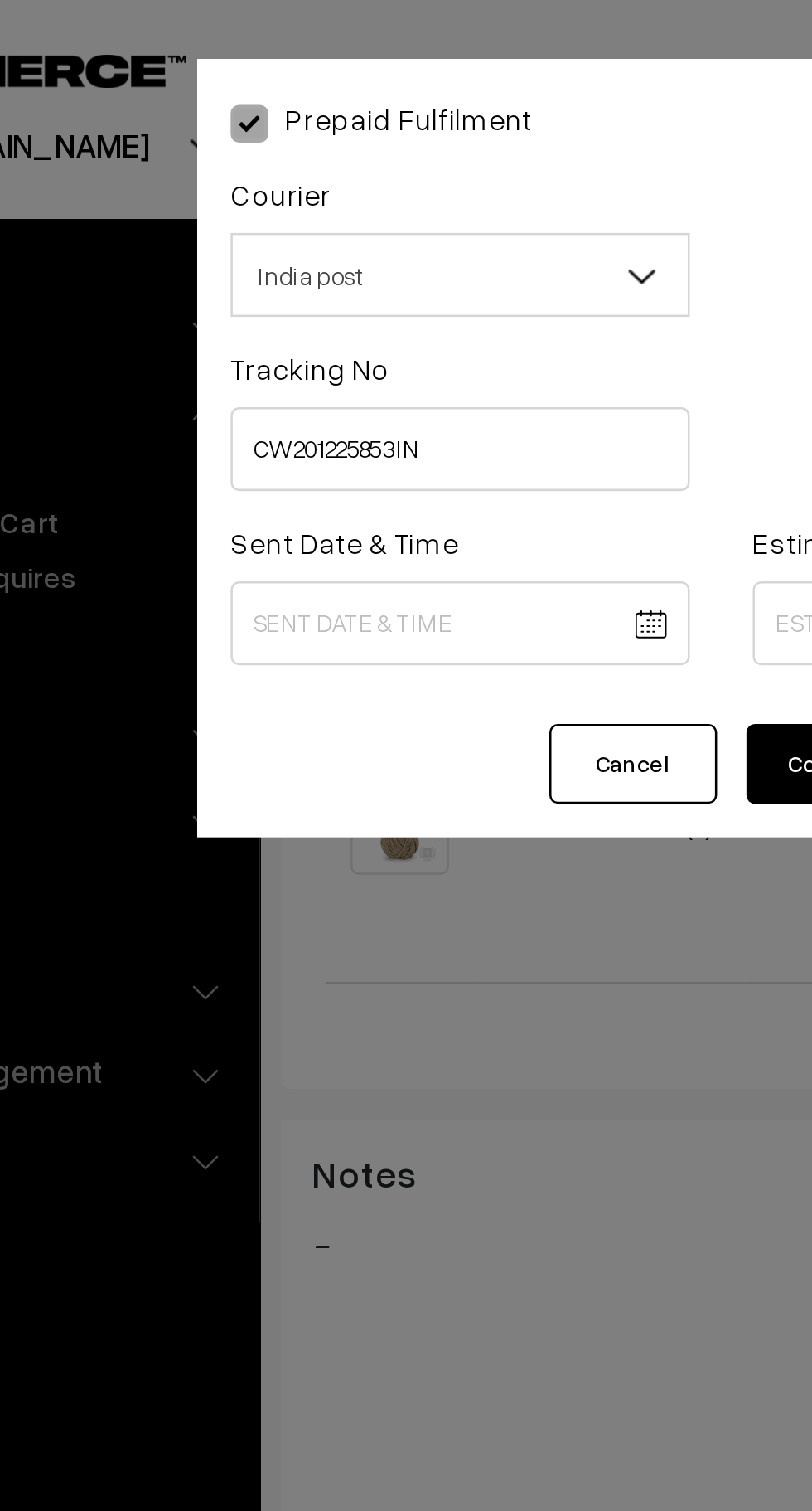
click at [306, 247] on body "Thank you for showing interest. Our team will call you shortly. Close knitbirds…" at bounding box center [406, 491] width 812 height 2081
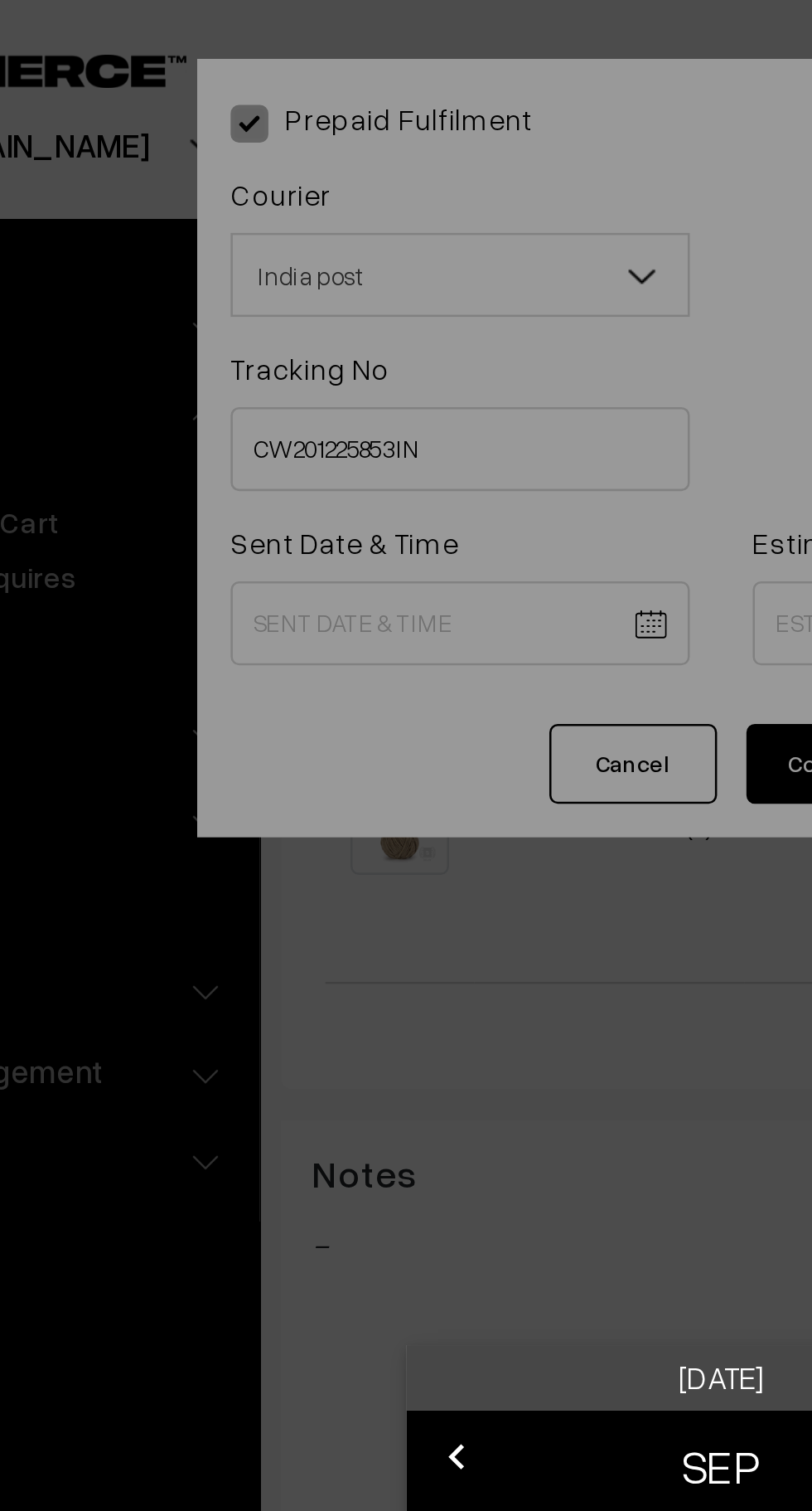
scroll to position [424, 0]
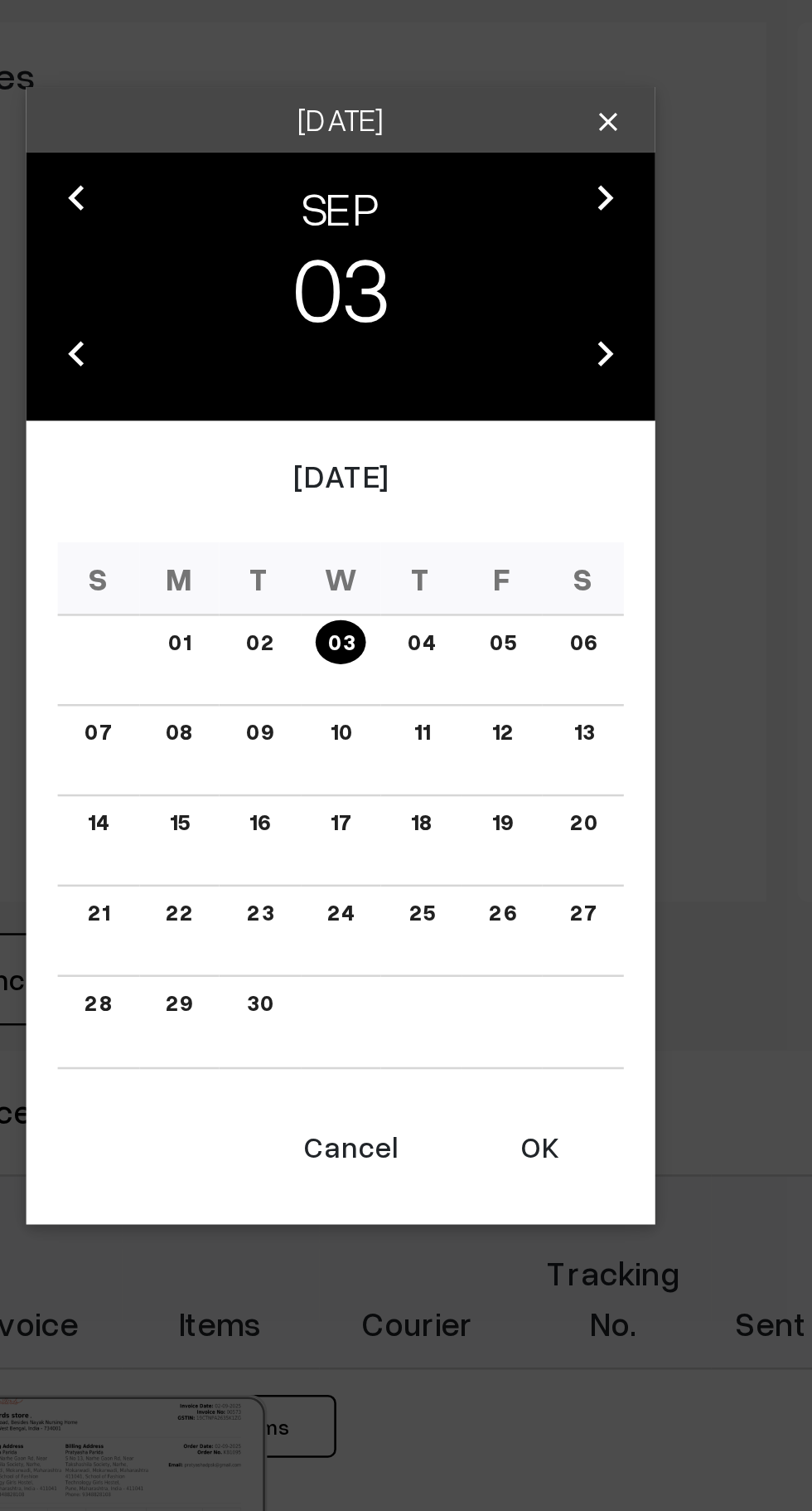
click at [491, 1015] on button "OK" at bounding box center [485, 1012] width 66 height 36
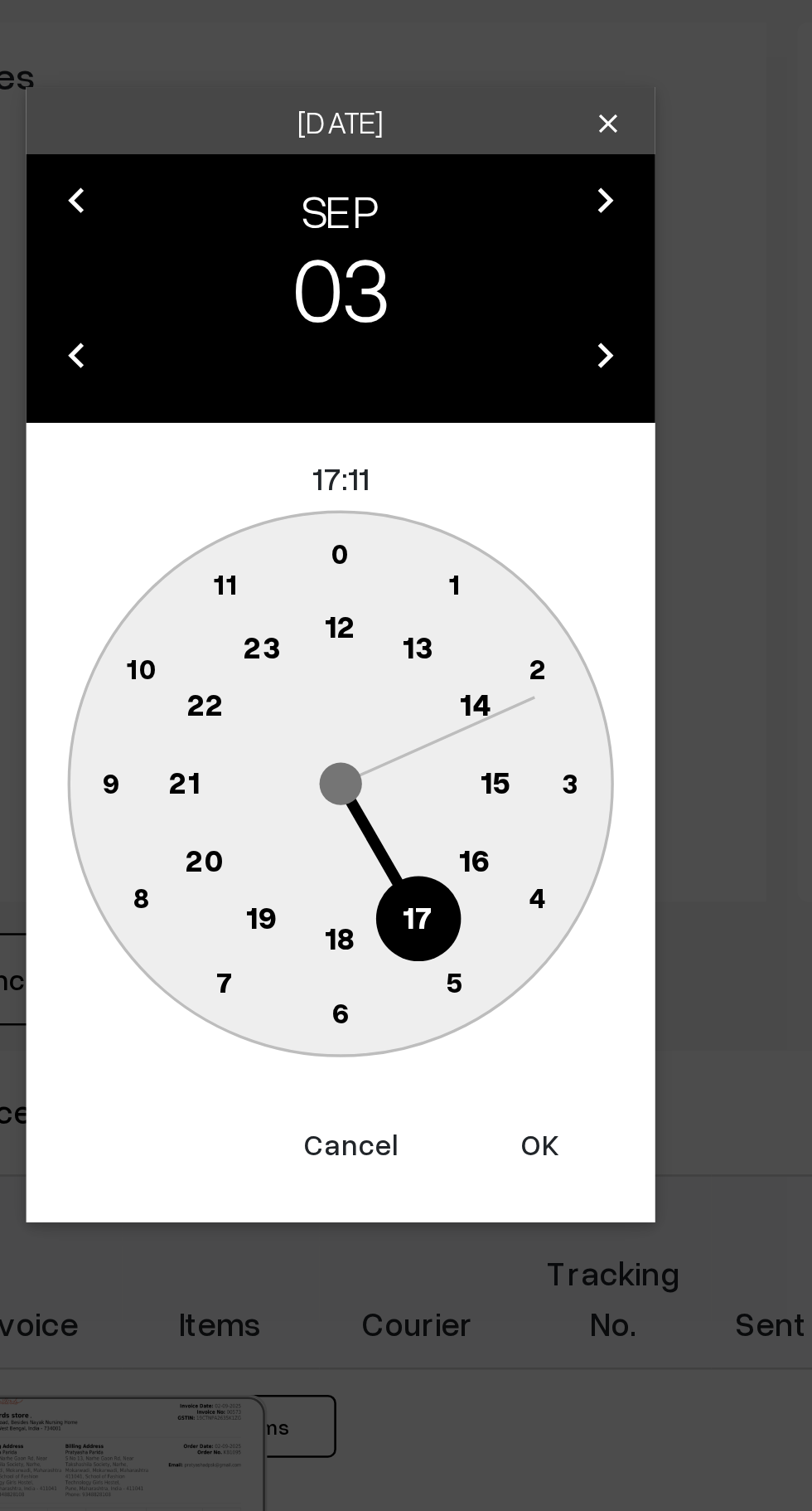
click at [326, 826] on text "10" at bounding box center [327, 823] width 13 height 14
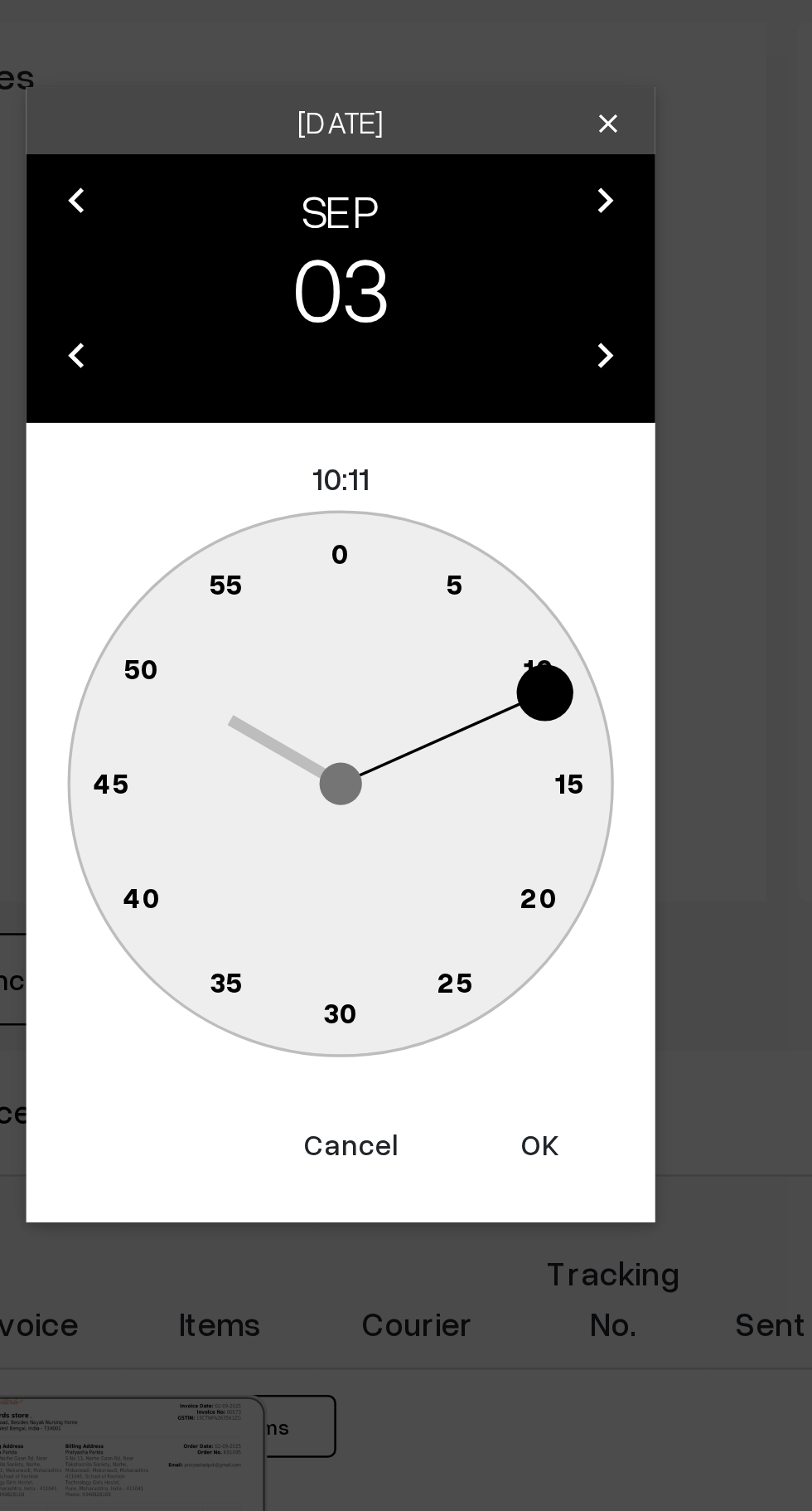
click at [409, 776] on text "0" at bounding box center [407, 778] width 8 height 14
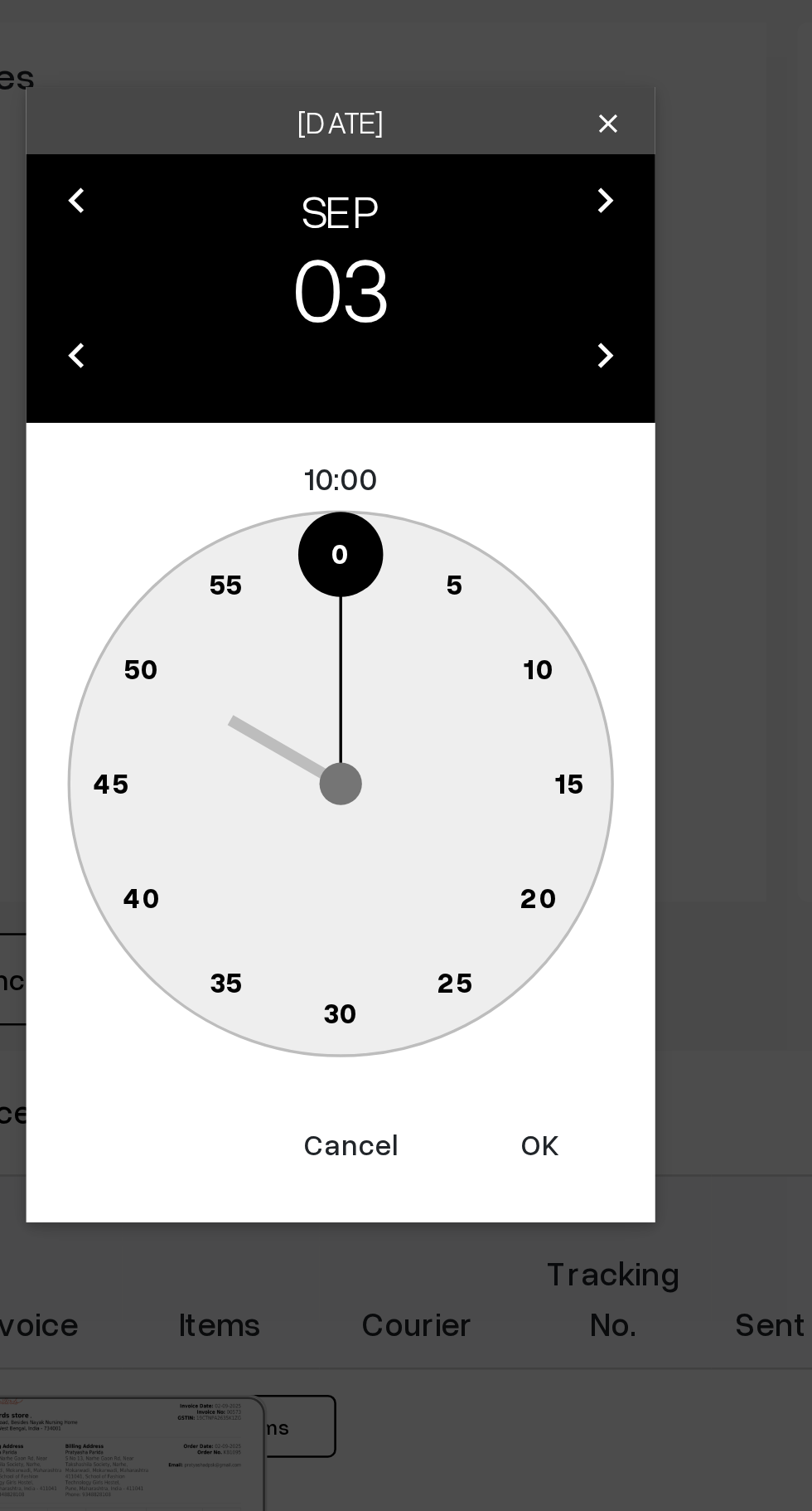
type input "03-09-2025 10:00"
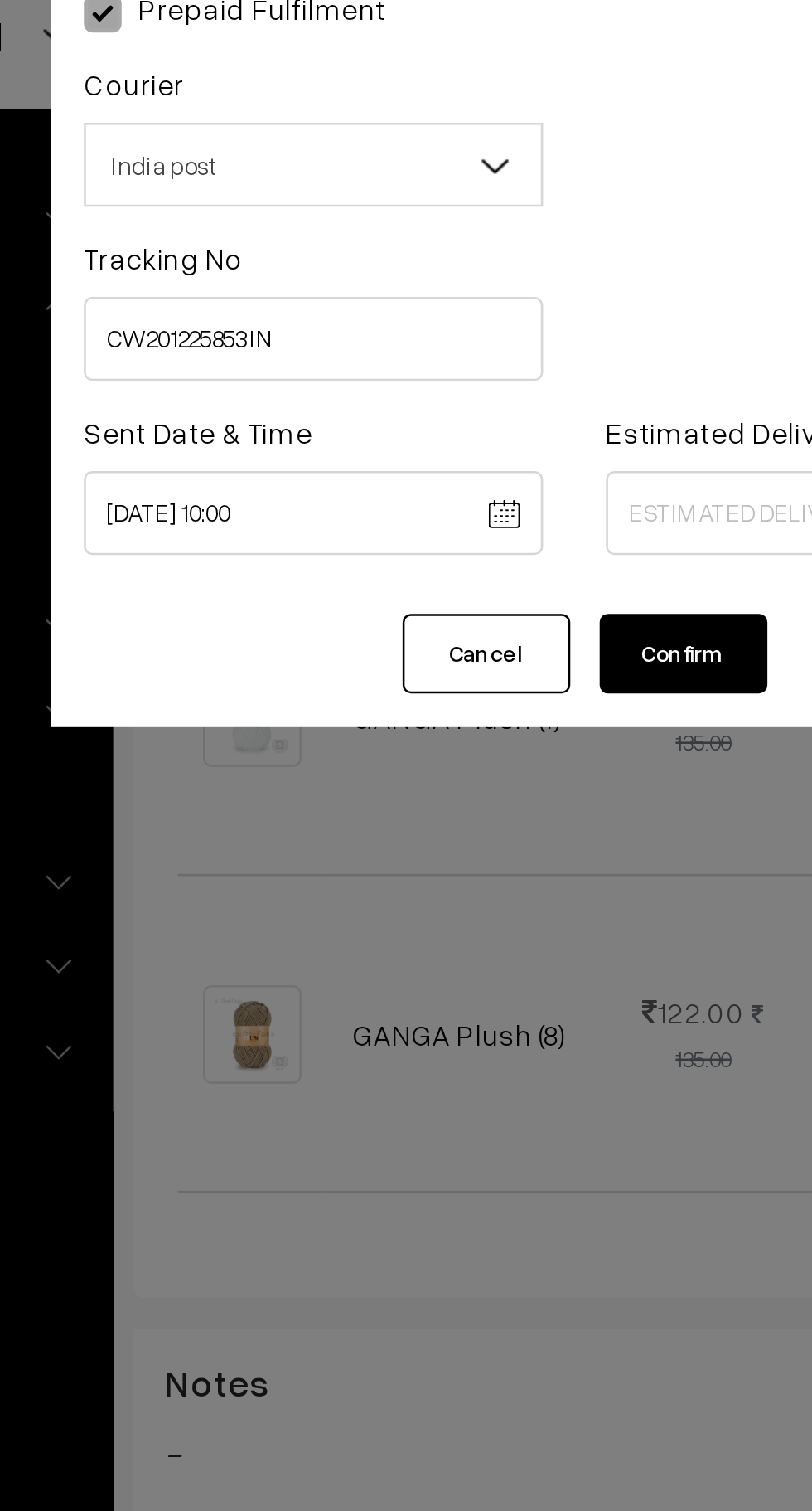
click at [448, 246] on body "Thank you for showing interest. Our team will call you shortly. Close knitbirds…" at bounding box center [406, 617] width 812 height 2081
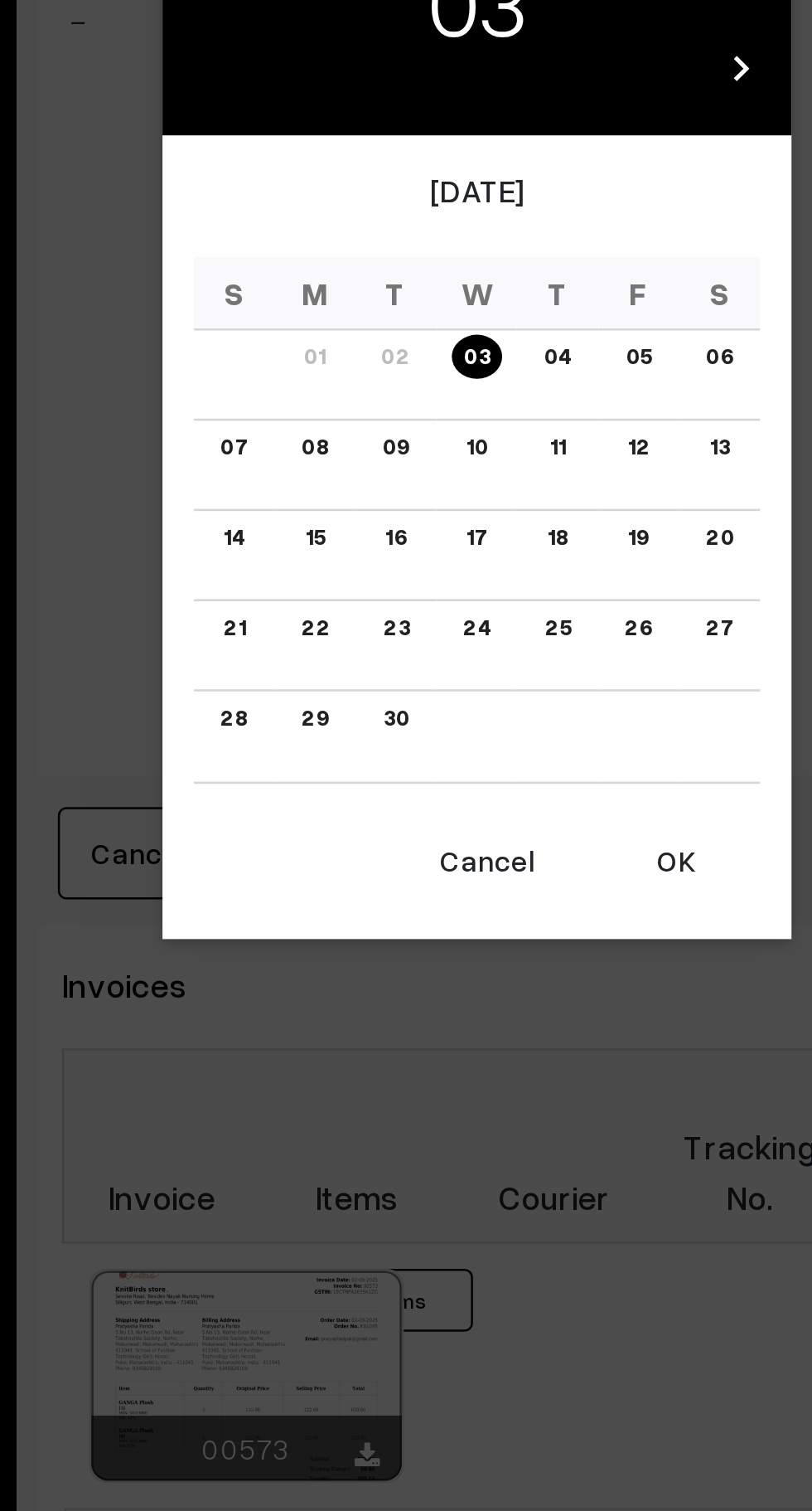
click at [406, 790] on link "10" at bounding box center [406, 786] width 18 height 18
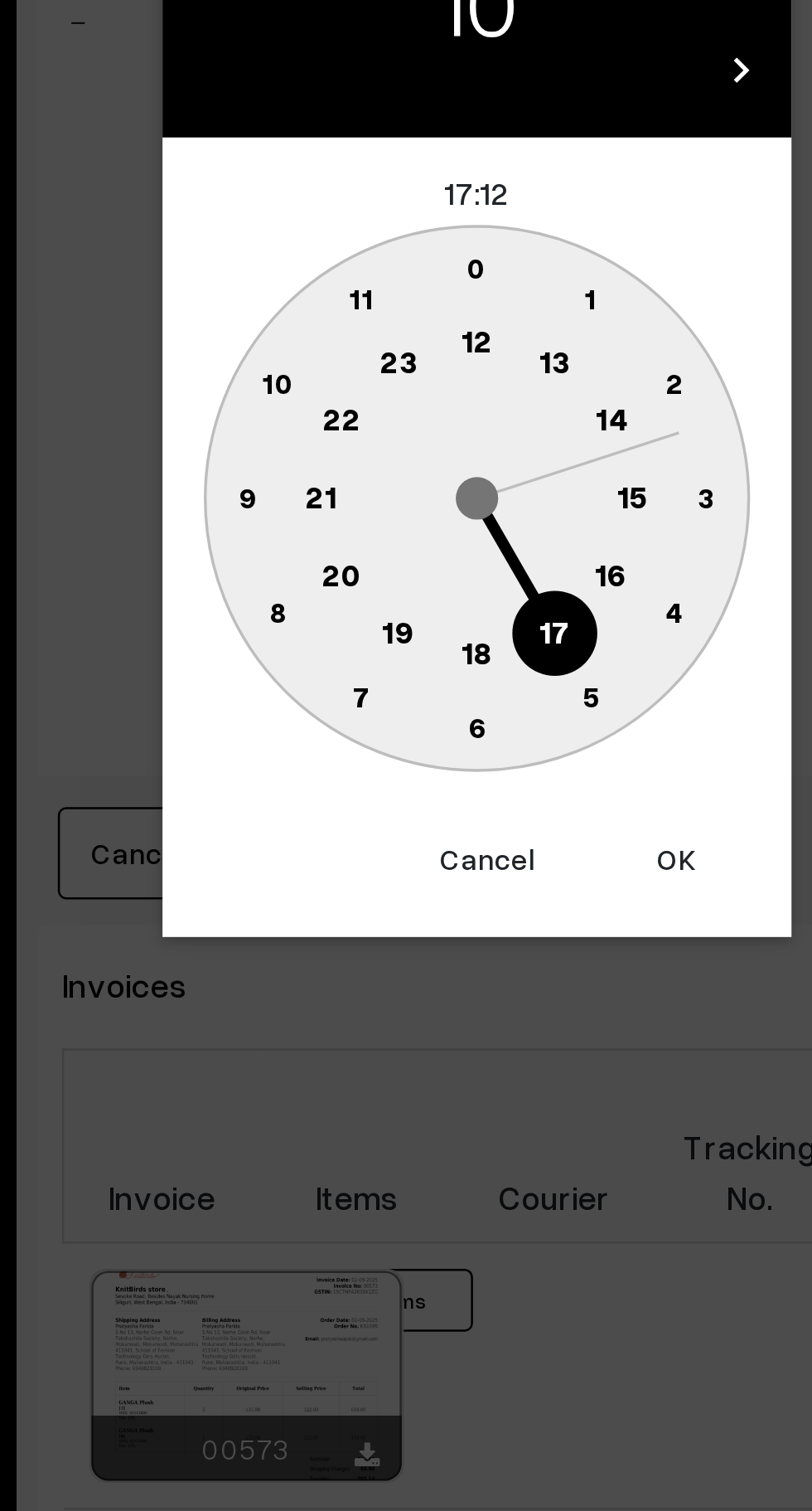
click at [461, 842] on text "16" at bounding box center [460, 836] width 14 height 15
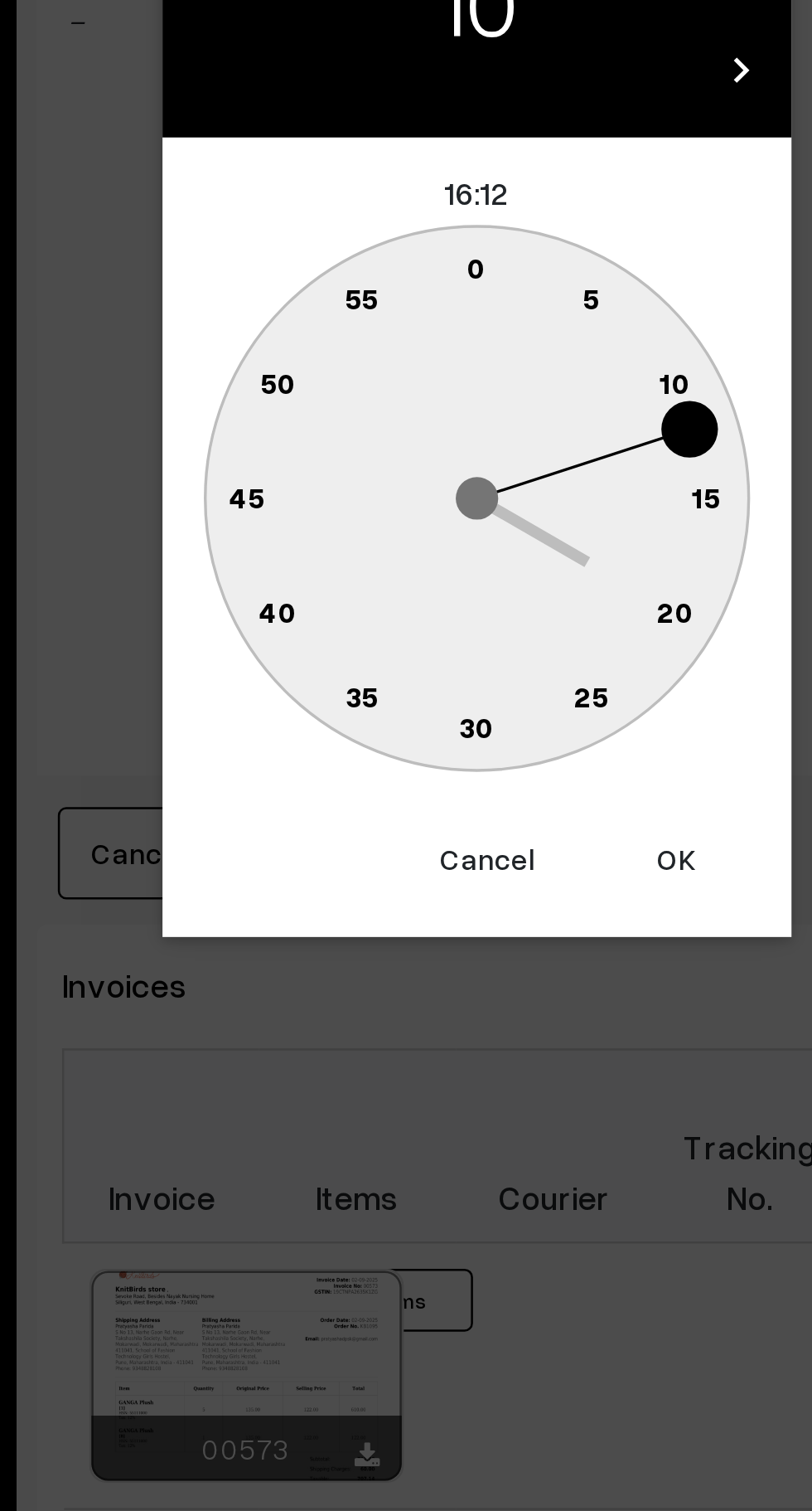
click at [405, 717] on text "0" at bounding box center [407, 715] width 8 height 14
type input "10-09-2025 16:00"
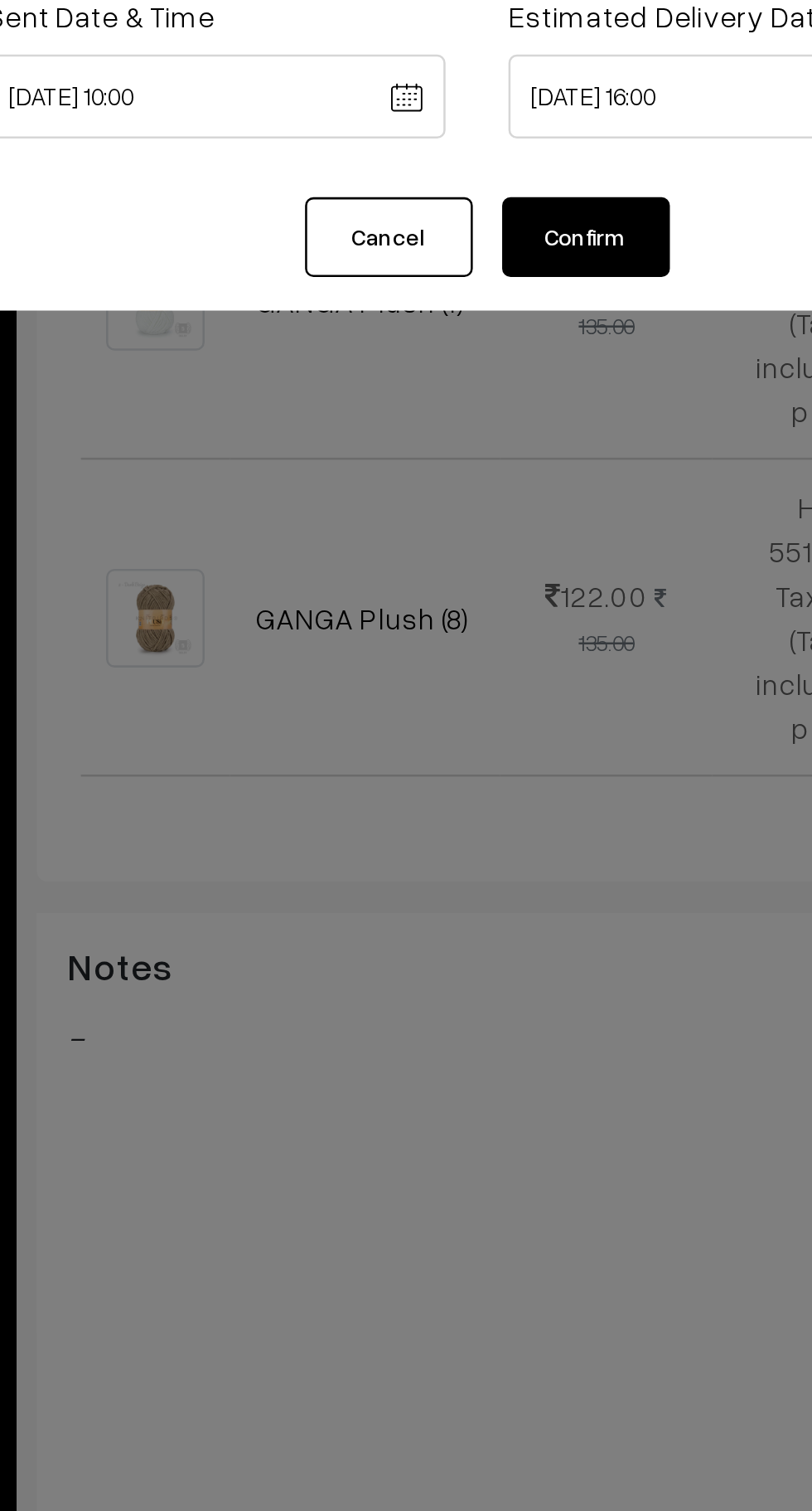
click at [462, 305] on button "Confirm" at bounding box center [449, 302] width 66 height 31
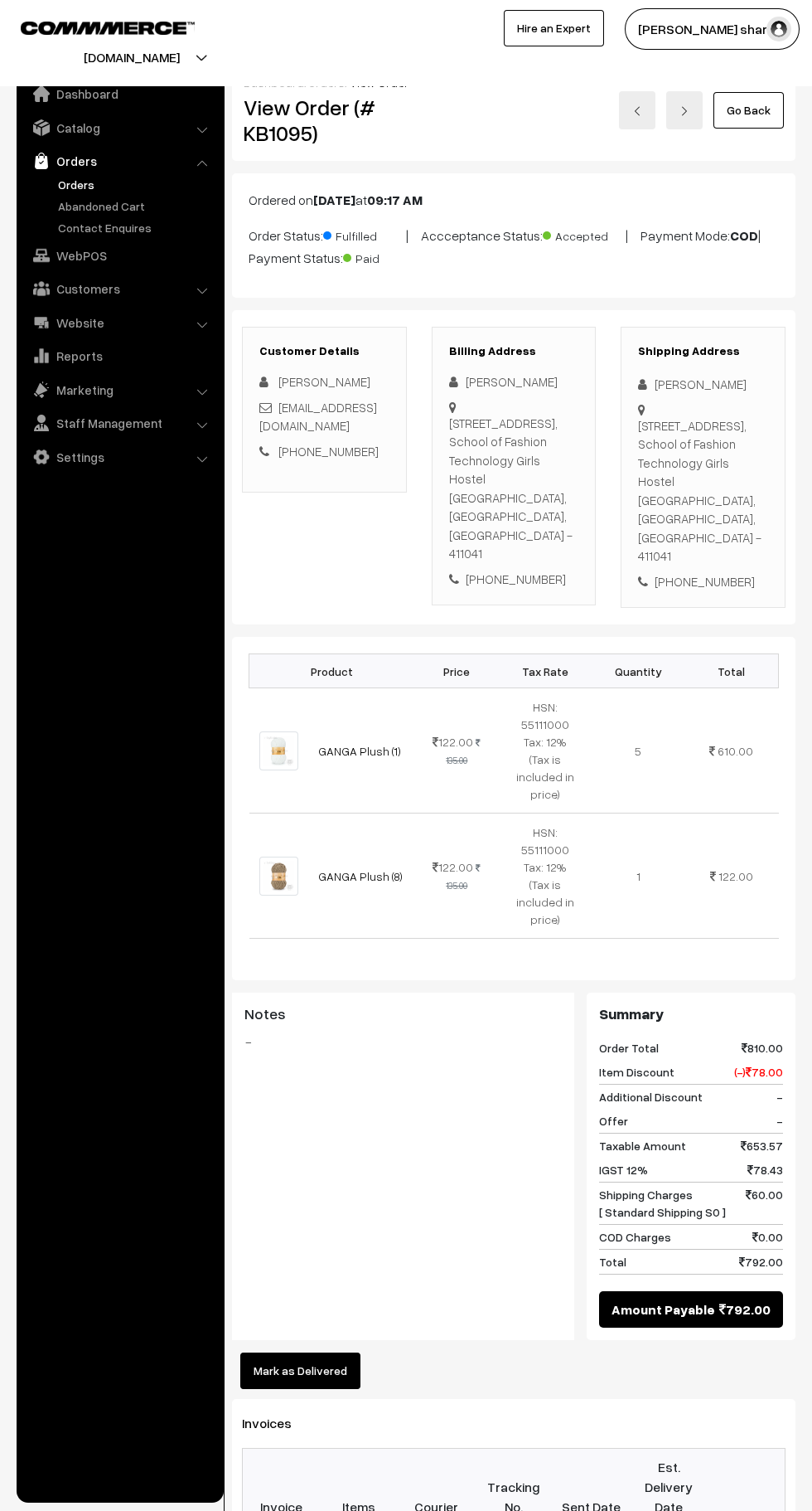
click at [741, 110] on link "Go Back" at bounding box center [749, 109] width 70 height 36
